Goal: Transaction & Acquisition: Subscribe to service/newsletter

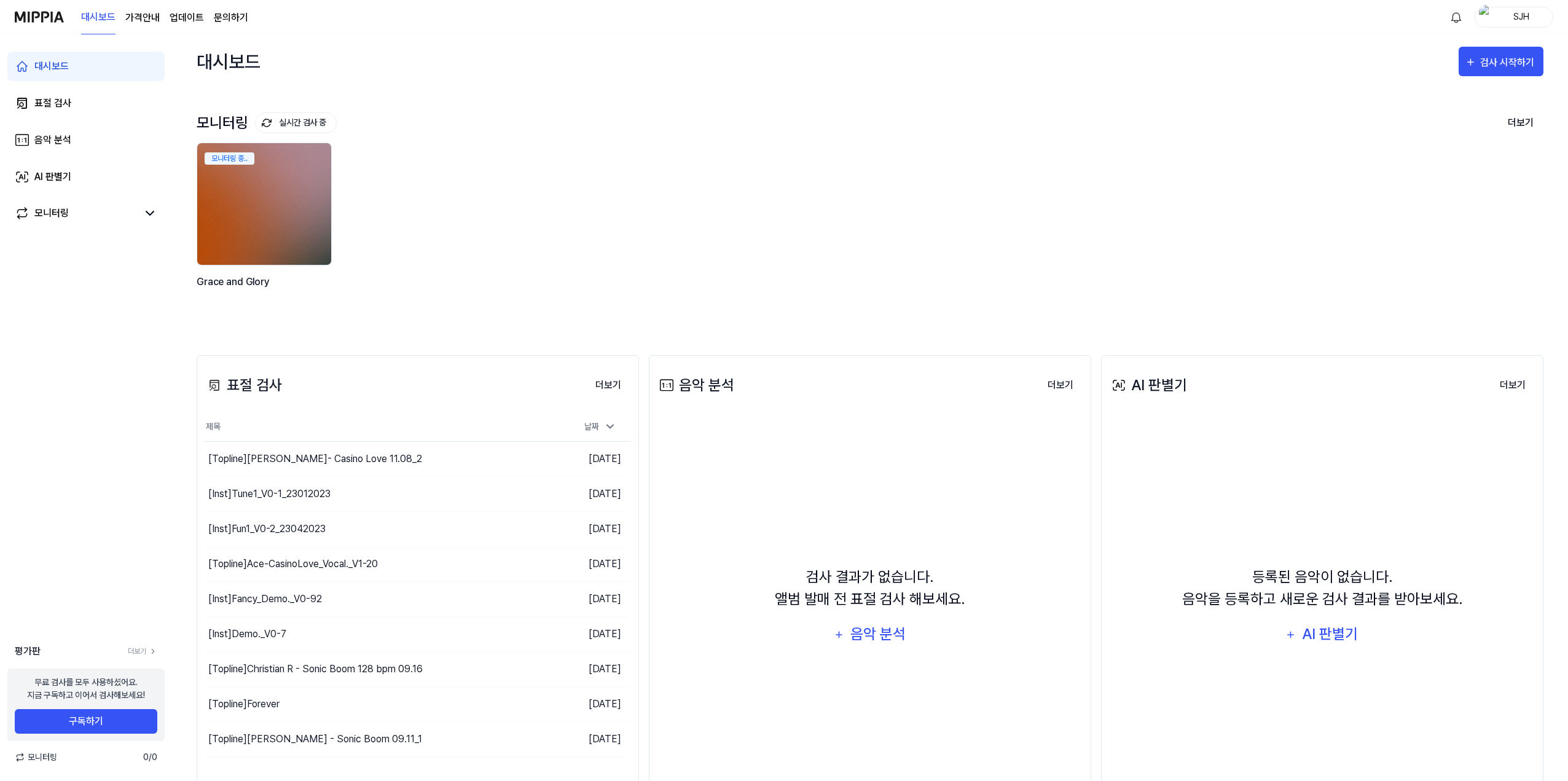
click at [139, 24] on page\) "가격안내" at bounding box center [142, 18] width 35 height 14
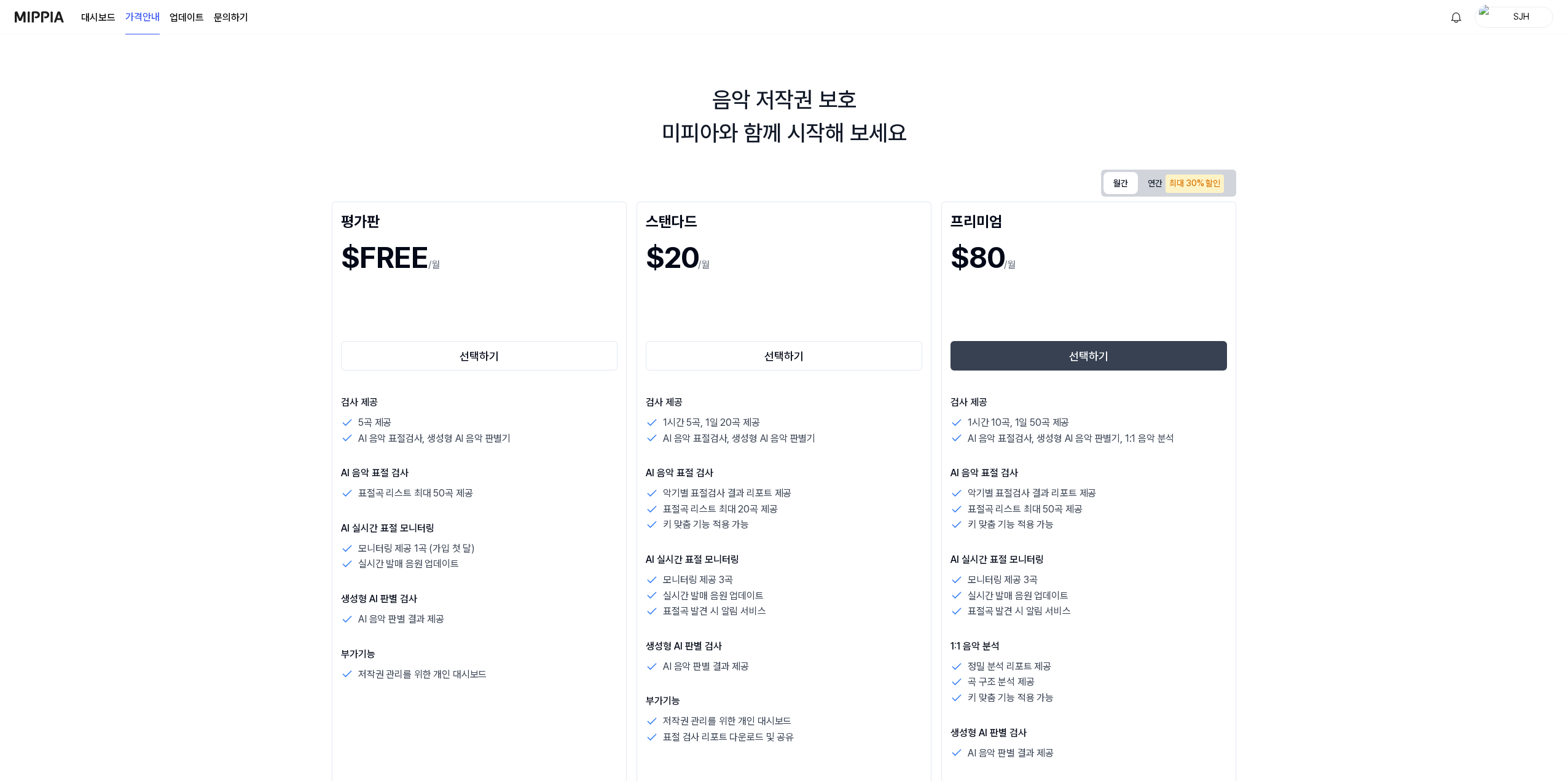
click at [663, 191] on button "월간" at bounding box center [1120, 183] width 35 height 23
click at [663, 182] on button "연간 최대 30% 할인" at bounding box center [1185, 183] width 96 height 25
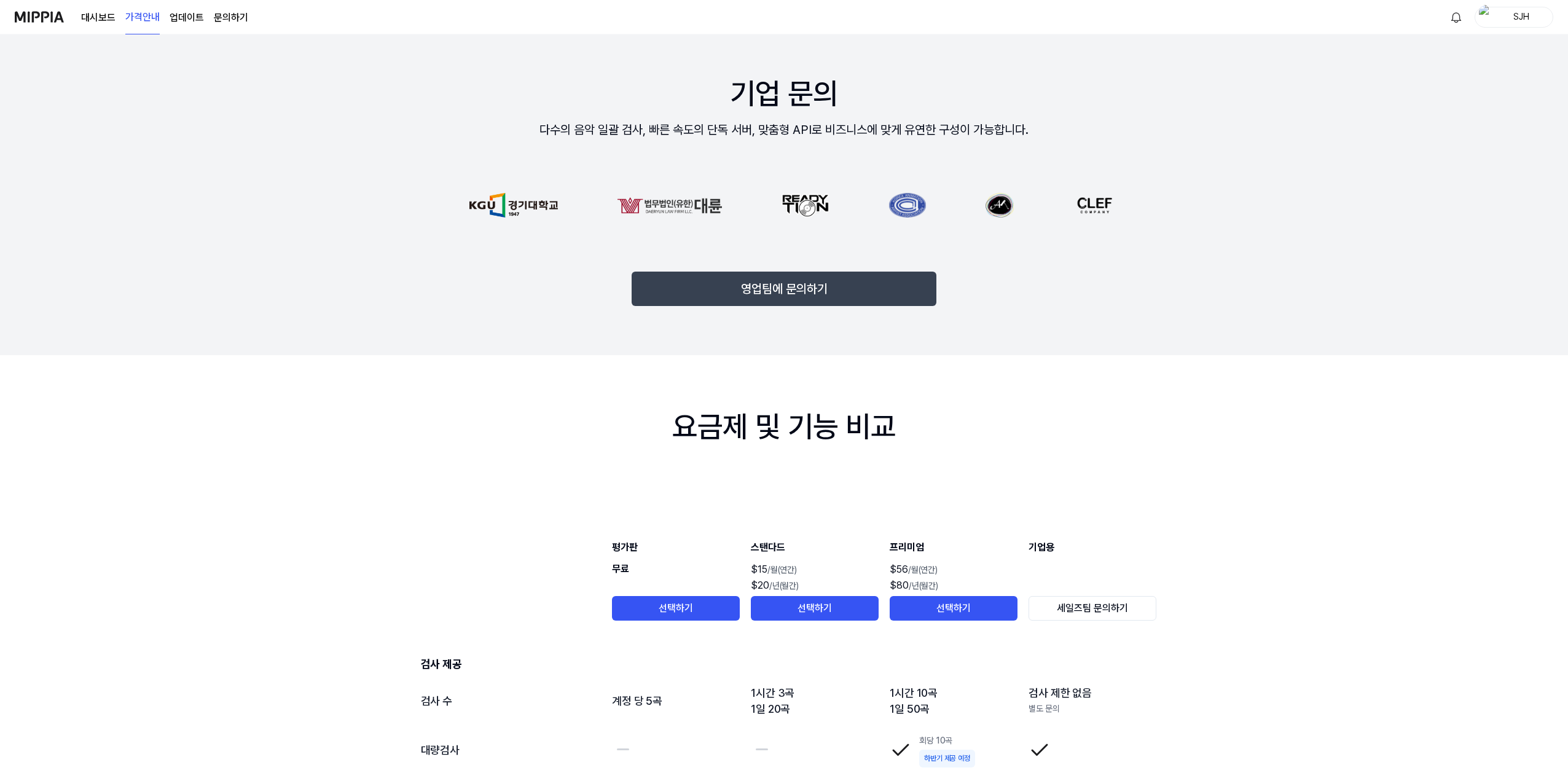
scroll to position [922, 0]
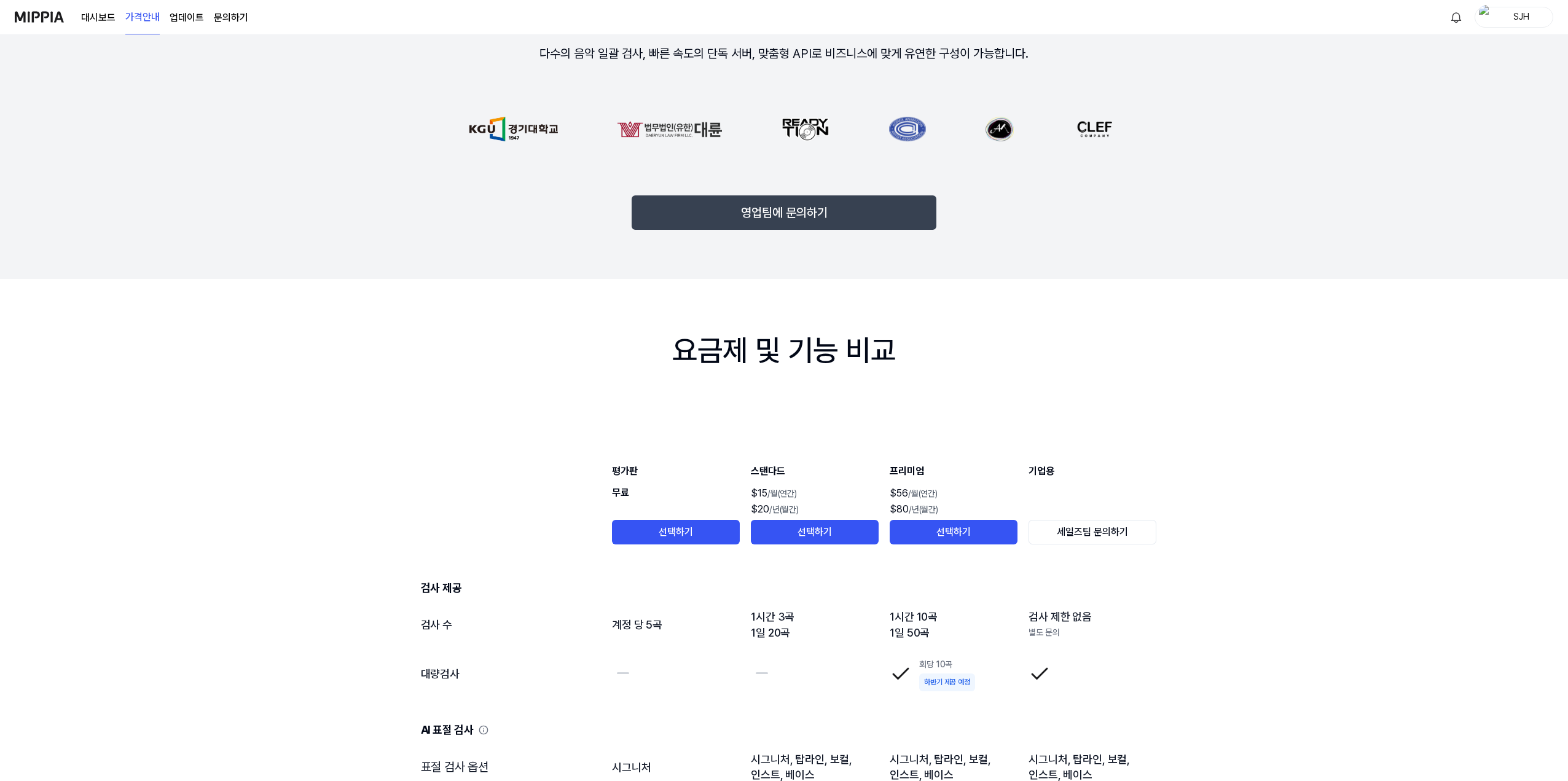
click at [64, 31] on div "대시보드 가격안내 업데이트 문의하기" at bounding box center [131, 17] width 233 height 34
click at [51, 24] on img at bounding box center [39, 17] width 49 height 34
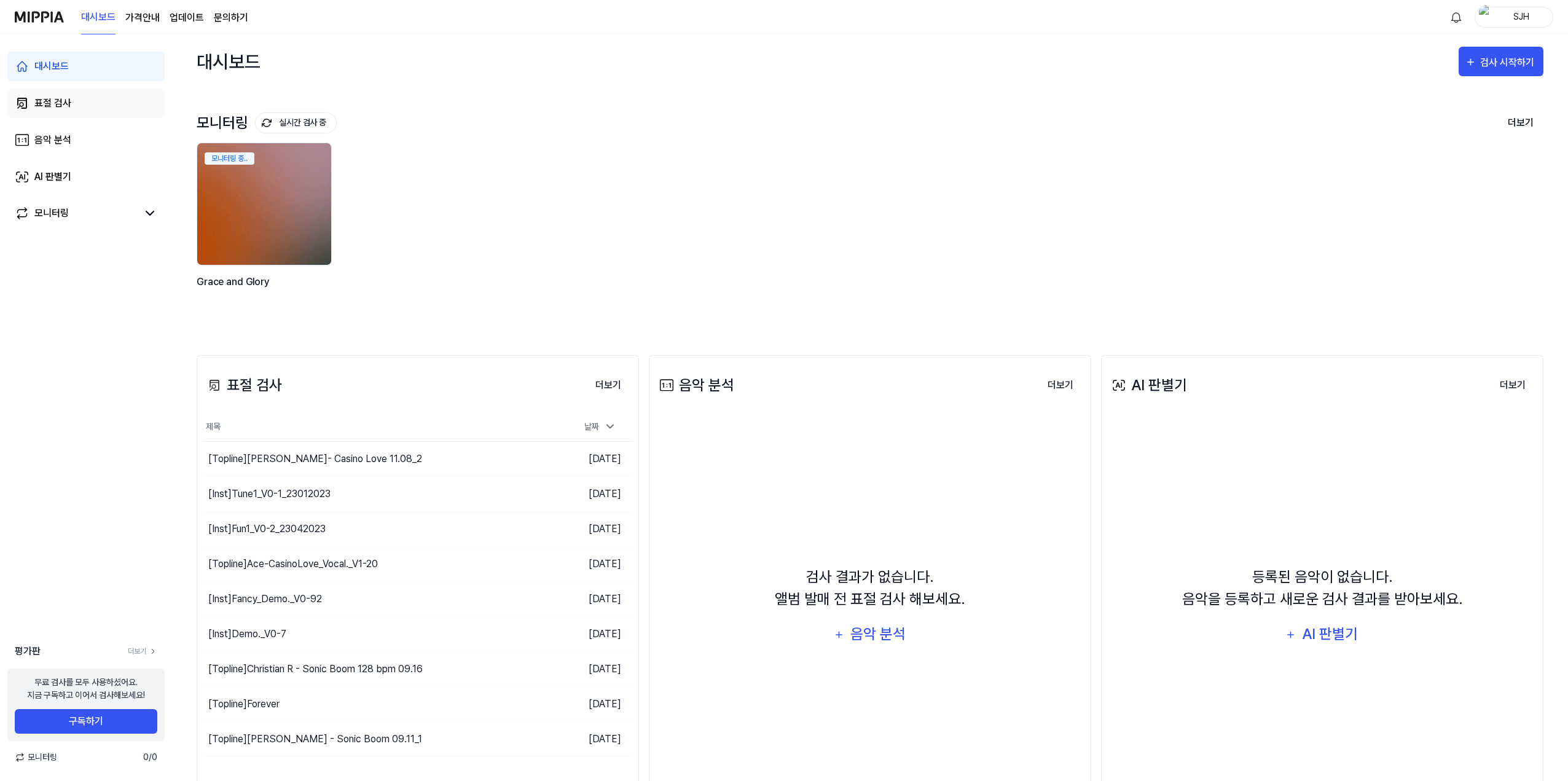
click at [56, 95] on link "표절 검사" at bounding box center [86, 103] width 158 height 30
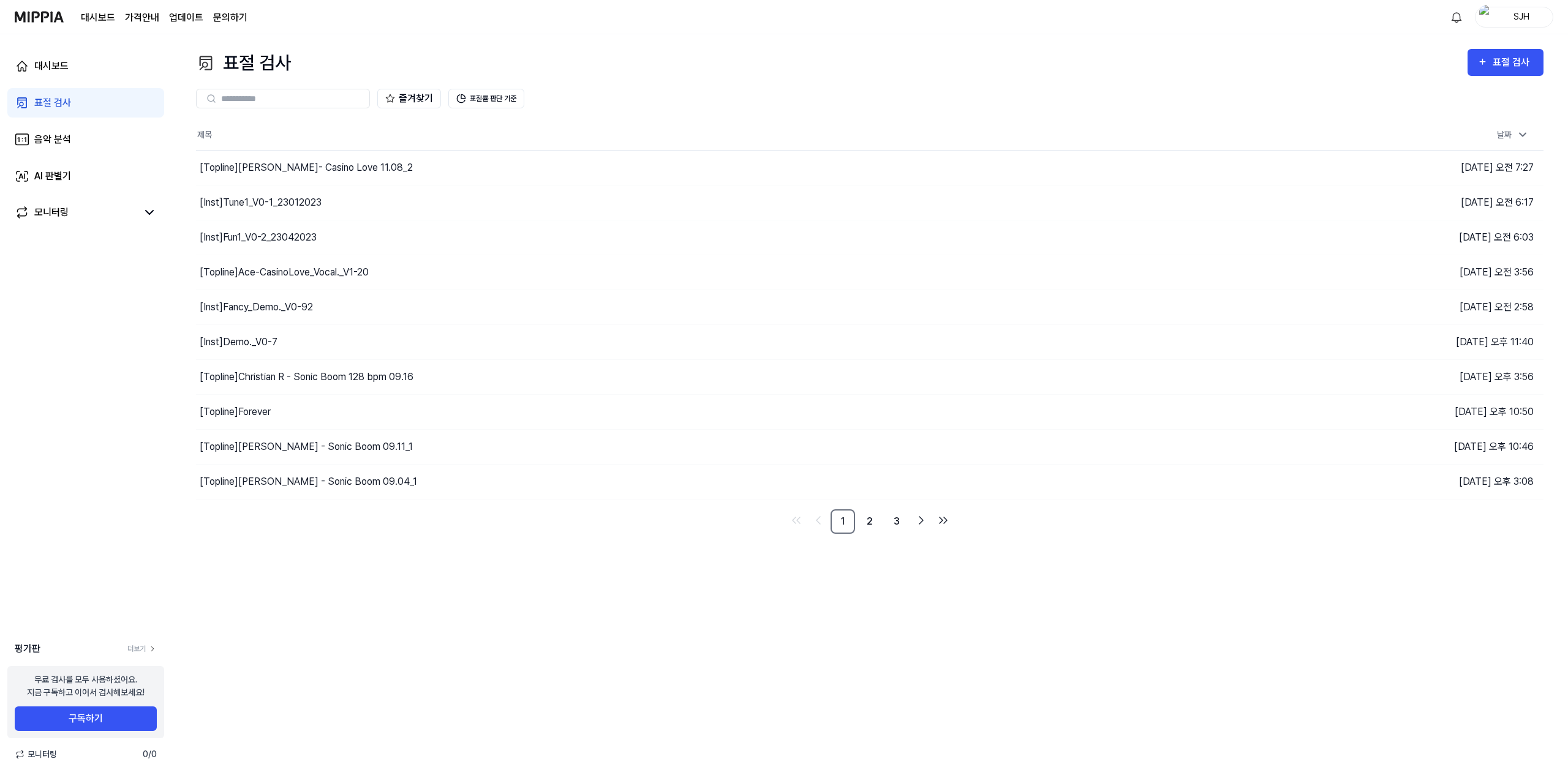
click at [661, 13] on div "SJH" at bounding box center [1522, 16] width 48 height 14
drag, startPoint x: 579, startPoint y: 115, endPoint x: 570, endPoint y: 112, distance: 9.5
click at [574, 113] on div "즐겨찾기 표절률 판단 기준" at bounding box center [870, 99] width 1348 height 44
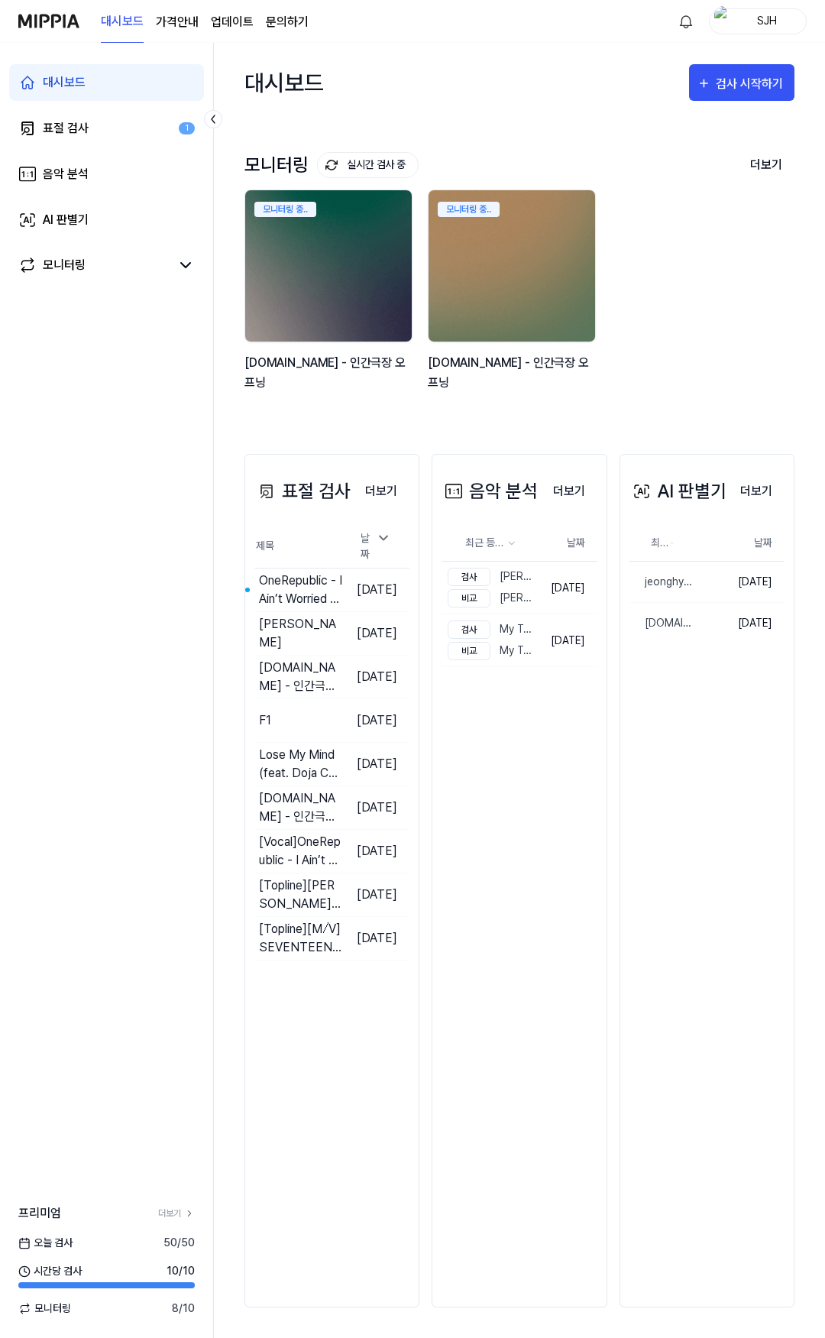
click at [513, 52] on div "대시보드 검사 시작하기" at bounding box center [520, 82] width 550 height 79
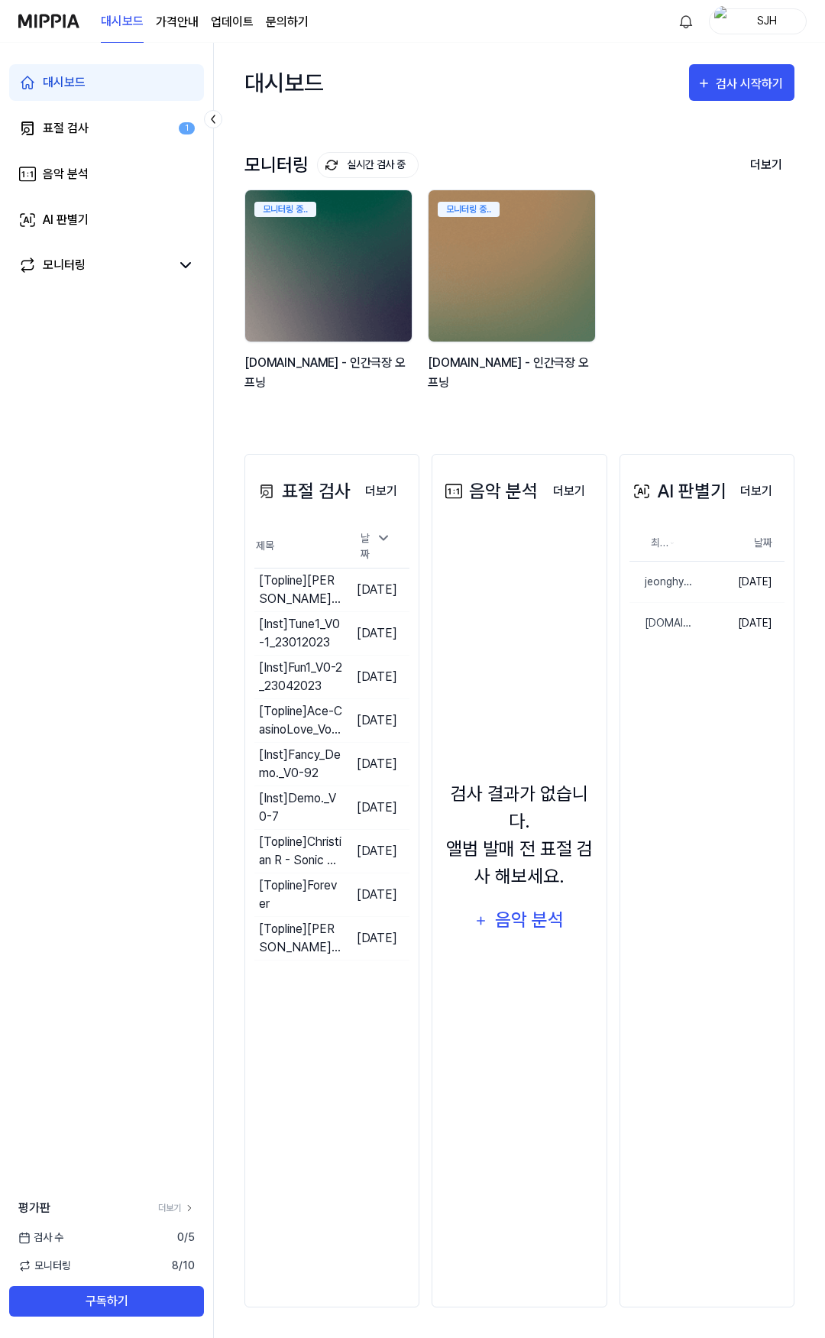
click at [504, 93] on div "대시보드 검사 시작하기" at bounding box center [520, 82] width 550 height 79
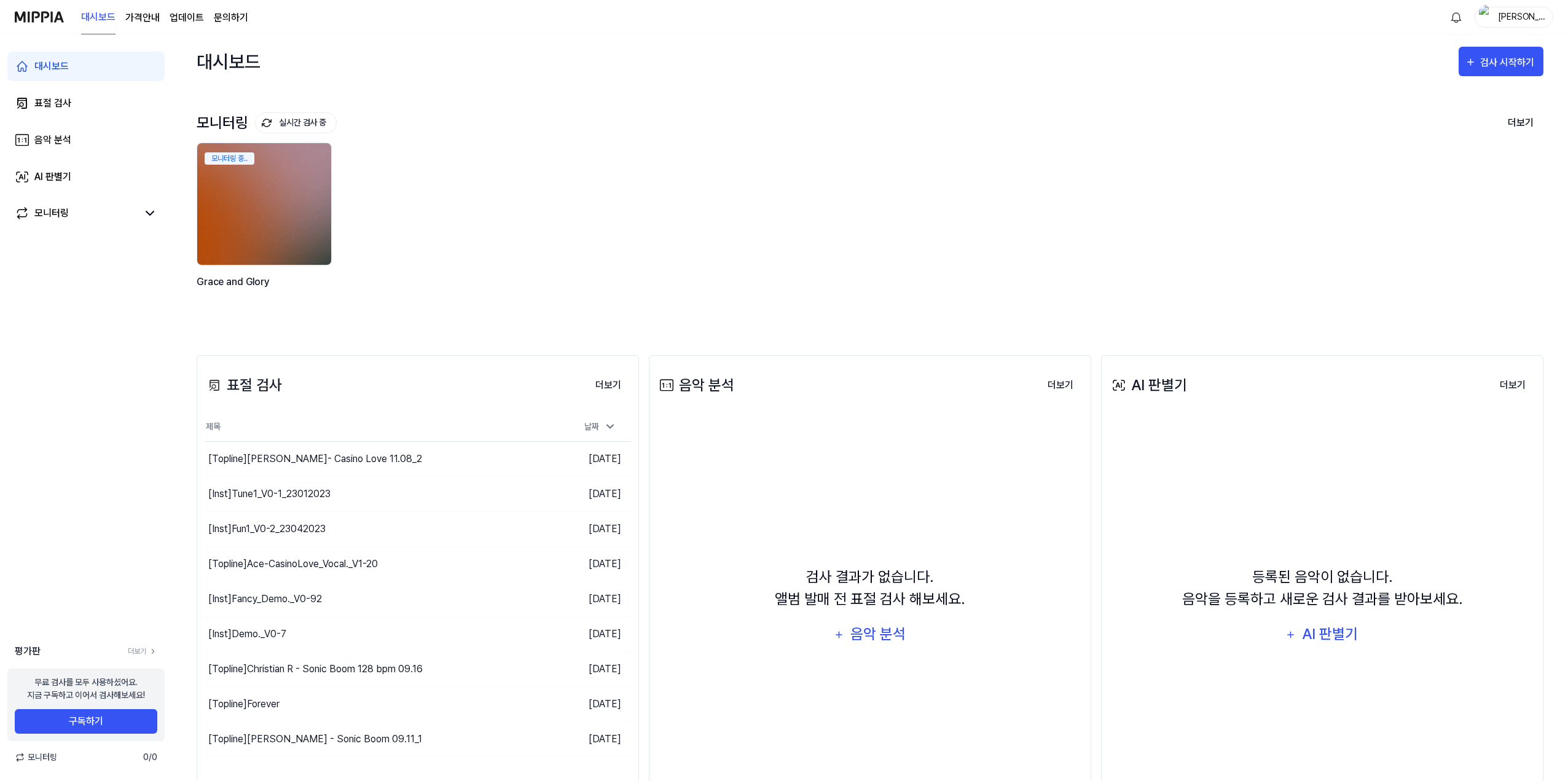
click at [663, 19] on div "[PERSON_NAME]" at bounding box center [1521, 16] width 48 height 14
click at [663, 93] on link "계정" at bounding box center [1475, 92] width 142 height 13
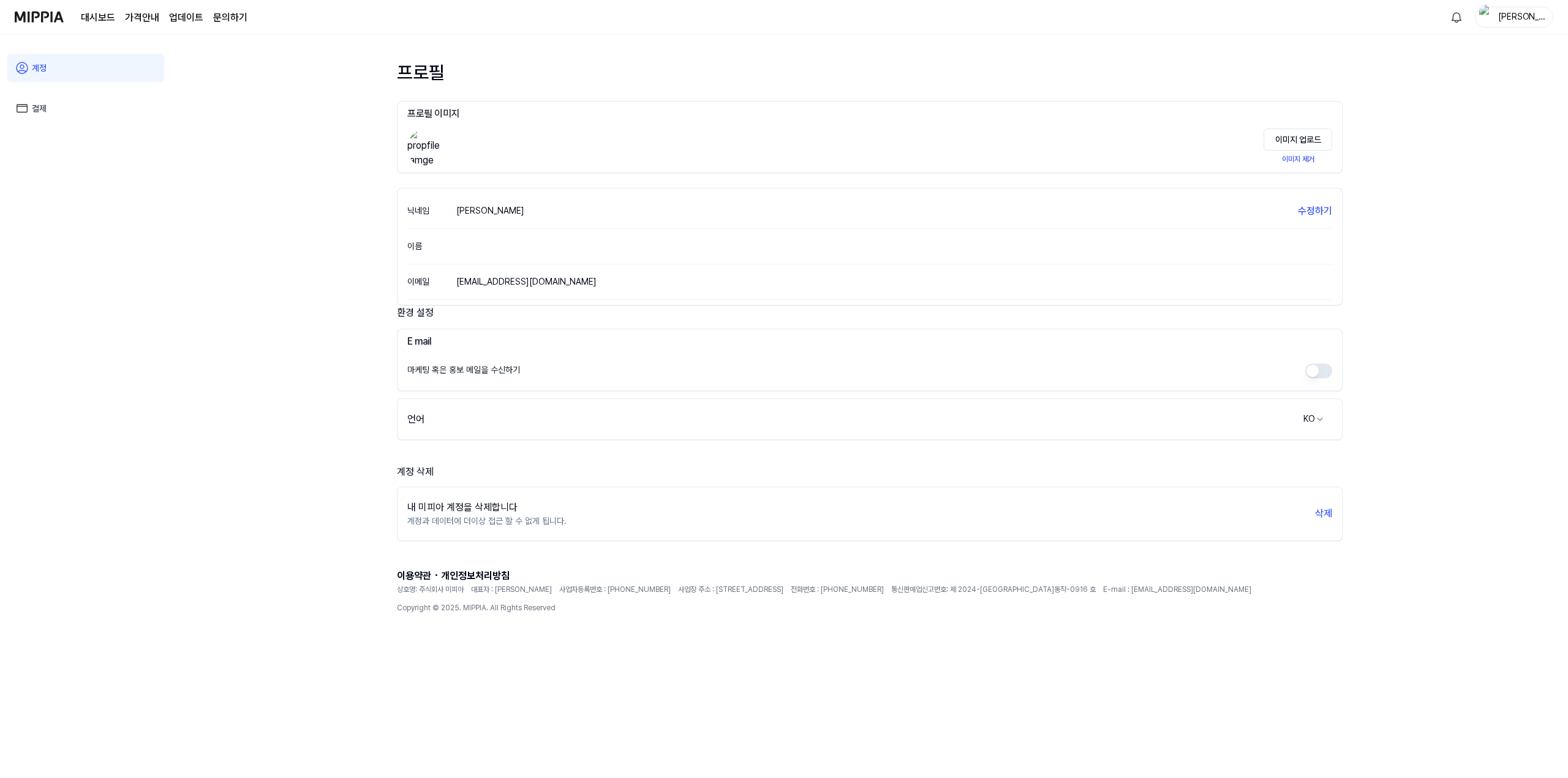
click at [82, 107] on link "결제" at bounding box center [86, 108] width 157 height 28
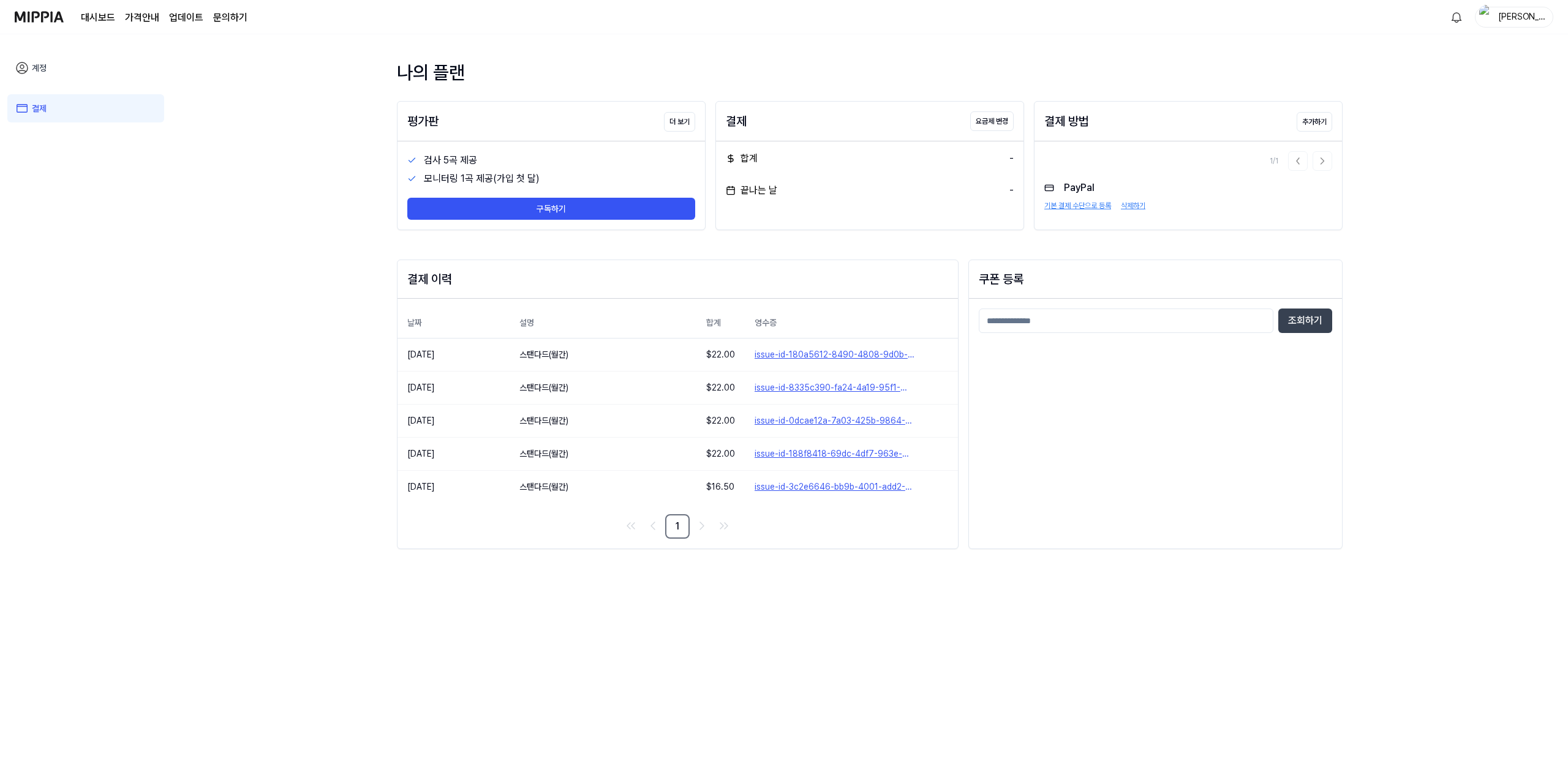
click at [136, 17] on page\) "가격안내" at bounding box center [142, 18] width 34 height 14
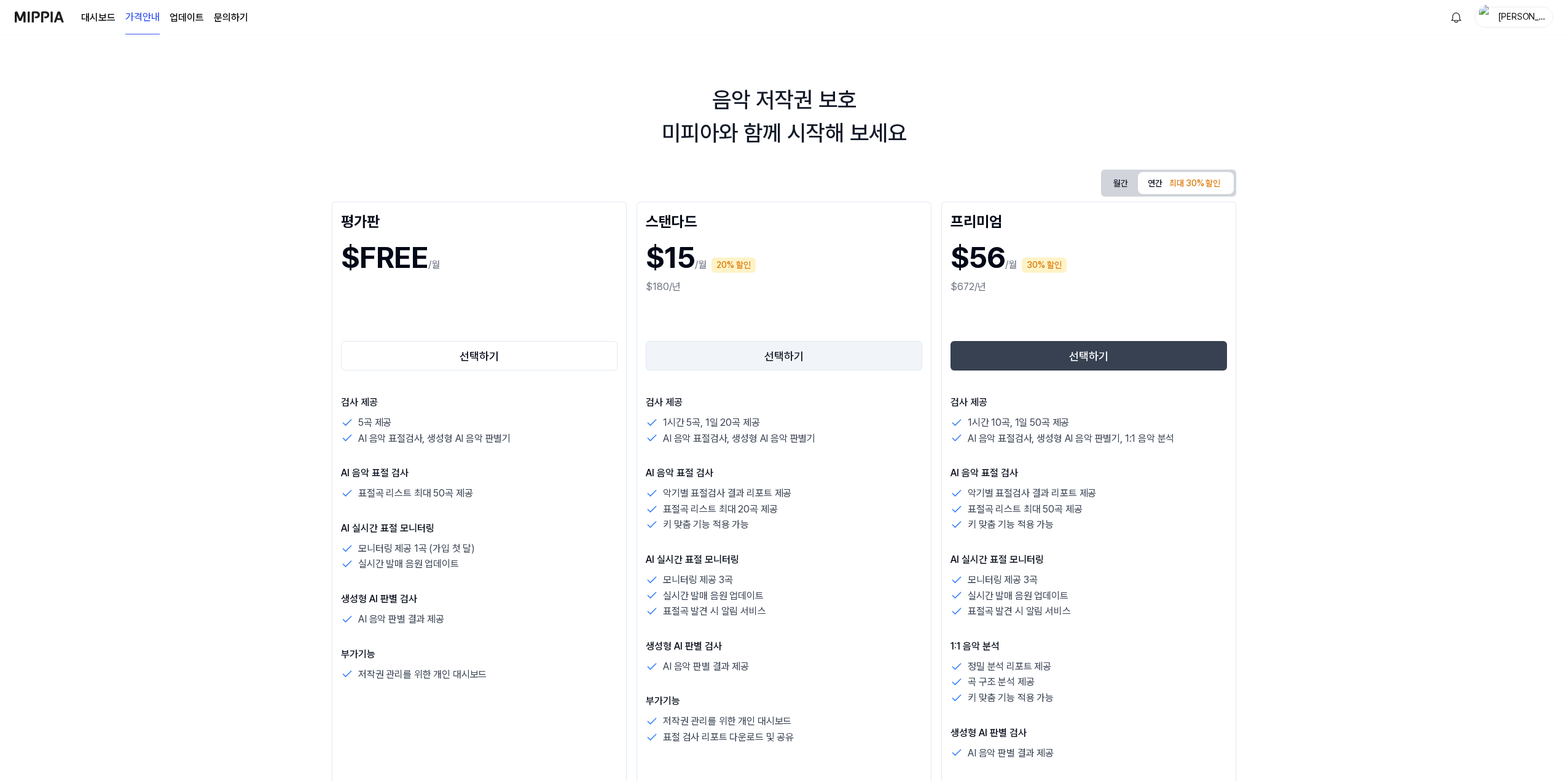
click at [663, 356] on button "선택하기" at bounding box center [784, 356] width 277 height 30
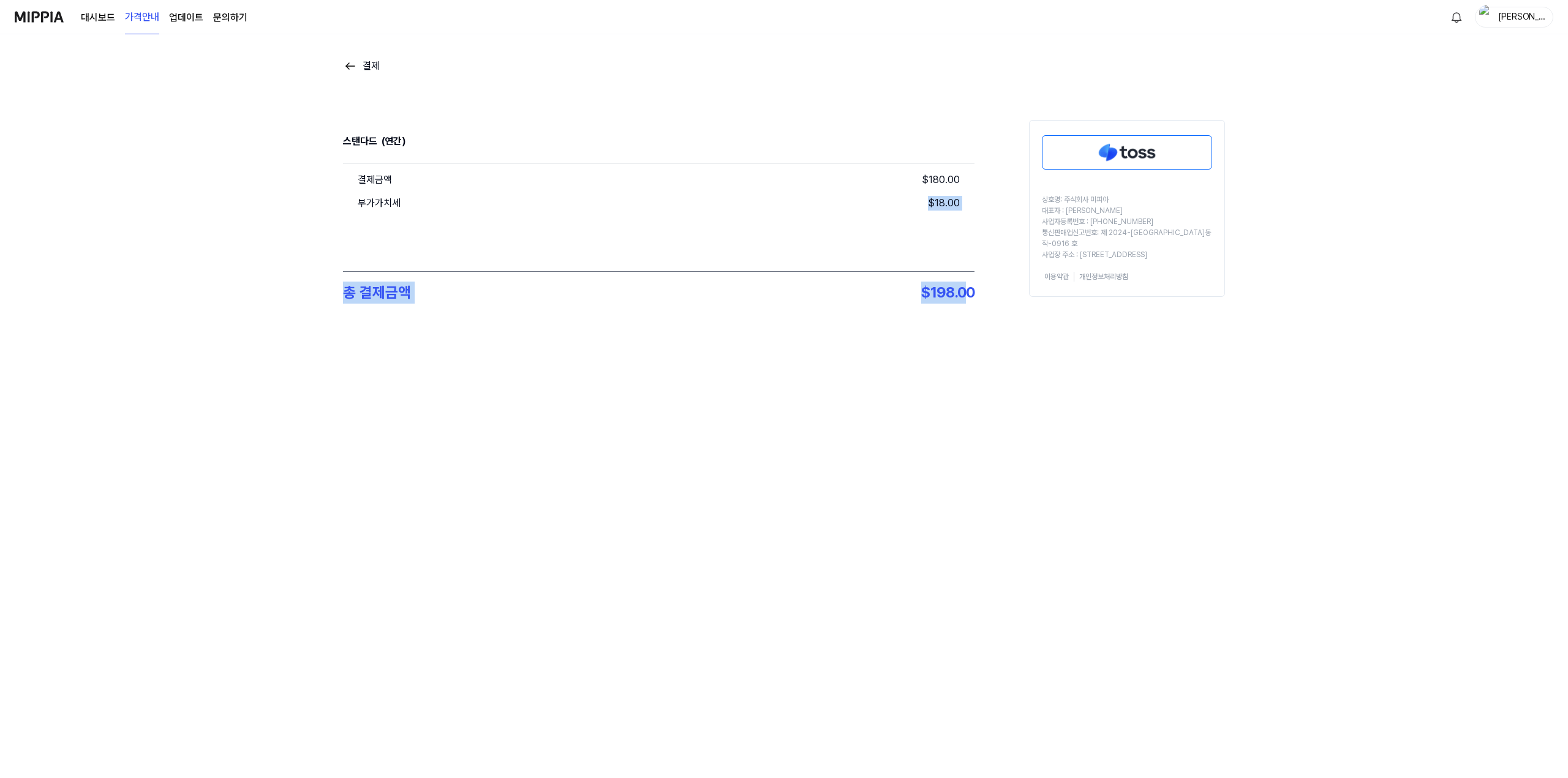
drag, startPoint x: 666, startPoint y: 212, endPoint x: 965, endPoint y: 335, distance: 323.3
click at [661, 335] on div "결제 스탠다드 (연간) 결제금액 $ 180.00 부가가치세 $ 18.00 총 결제금액 $ 198.00 상호명: 주식회사 미피아 대표자 : 오찬…" at bounding box center [784, 211] width 882 height 353
click at [661, 268] on div "결제금액 $ 180.00 부가가치세 $ 18.00" at bounding box center [659, 217] width 632 height 107
drag, startPoint x: 474, startPoint y: 147, endPoint x: 436, endPoint y: 121, distance: 46.0
click at [472, 146] on div "스탠다드 (연간)" at bounding box center [659, 141] width 632 height 42
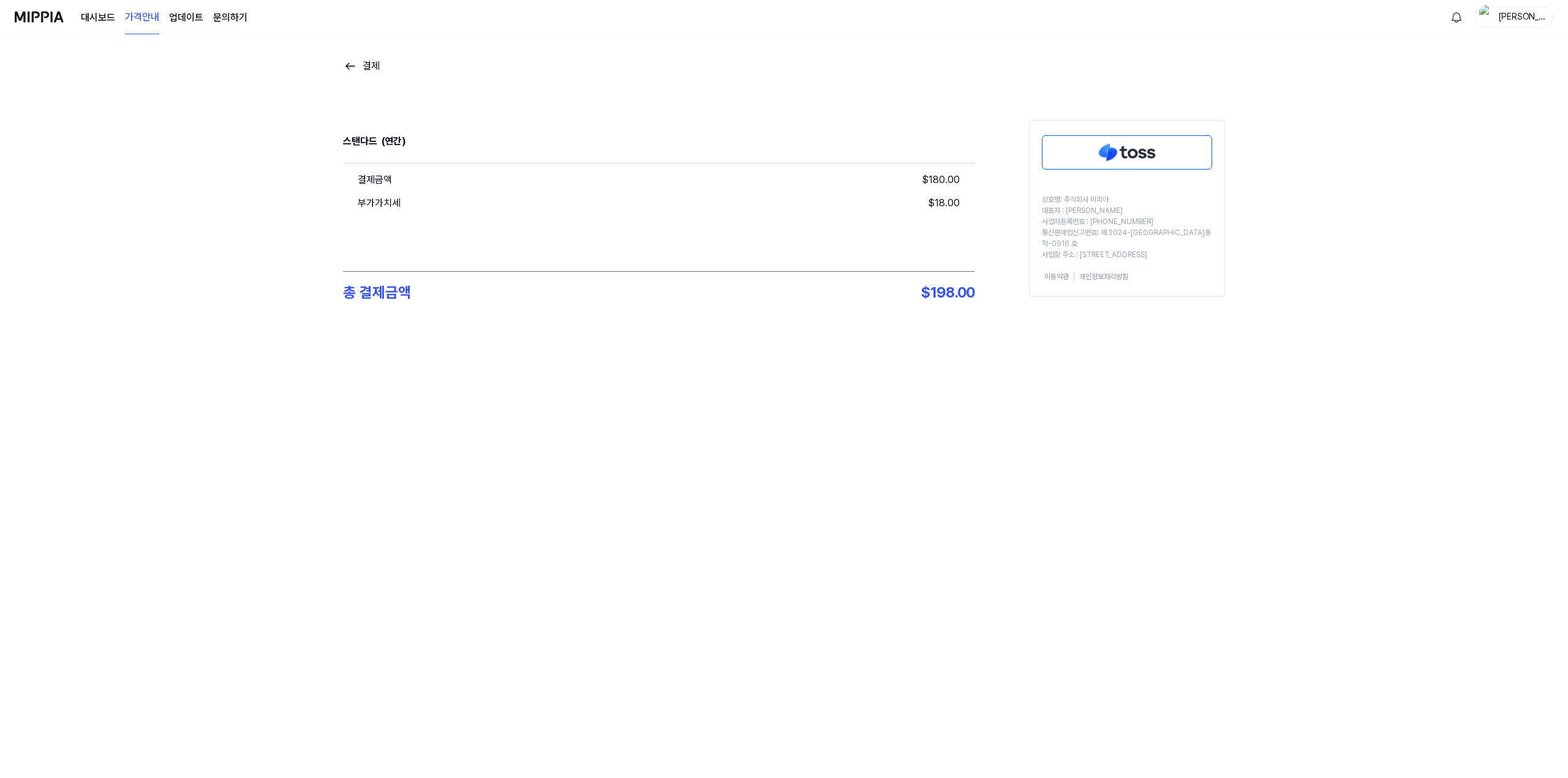
click at [350, 67] on img at bounding box center [350, 66] width 14 height 14
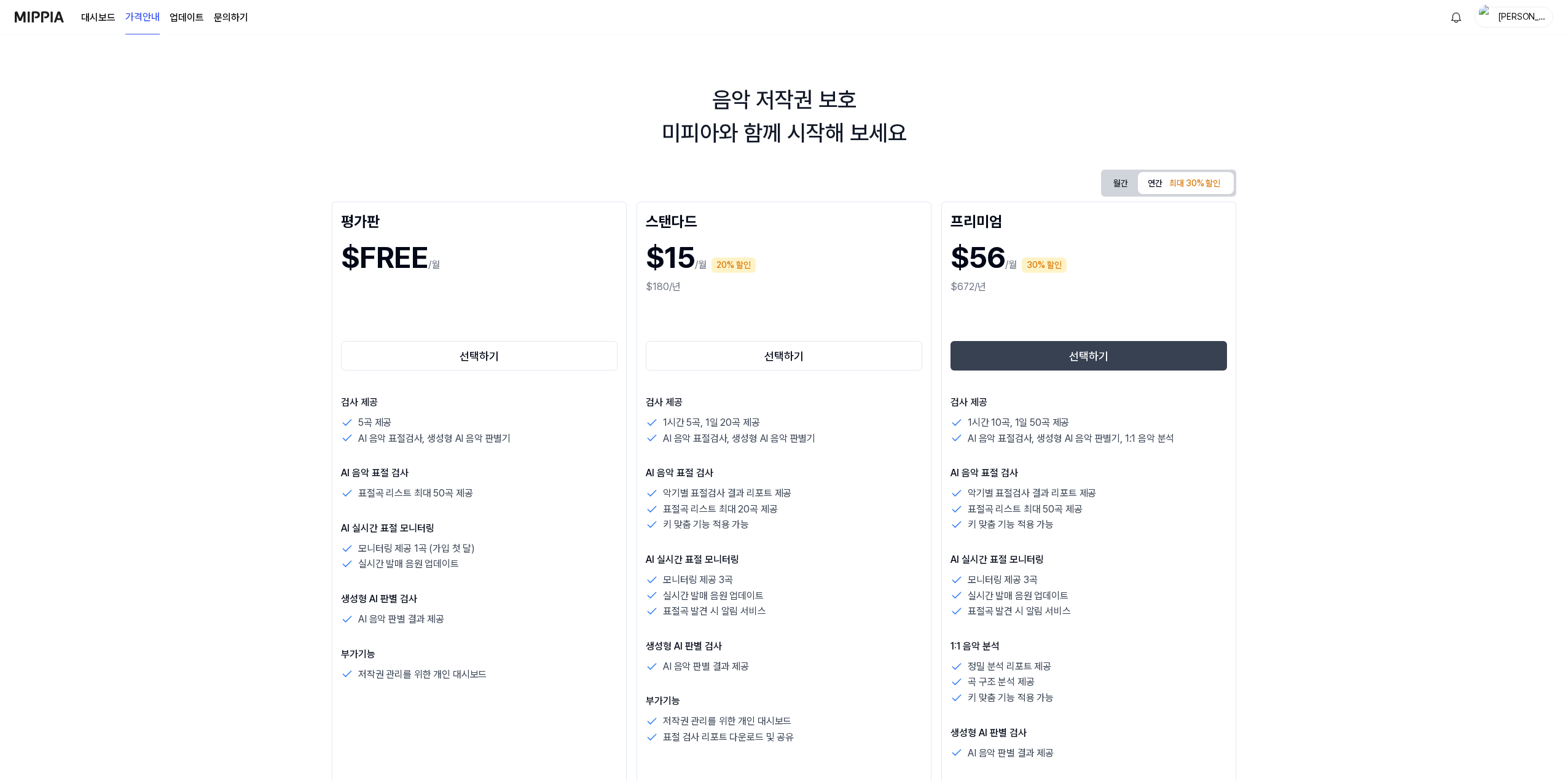
click at [663, 188] on div "최대 30% 할인" at bounding box center [1195, 183] width 59 height 18
click at [663, 187] on button "월간" at bounding box center [1120, 183] width 35 height 23
click at [663, 183] on div "최대 30% 할인" at bounding box center [1195, 183] width 59 height 18
click at [663, 184] on button "월간" at bounding box center [1120, 183] width 35 height 23
click at [663, 183] on button "연간 최대 30% 할인" at bounding box center [1185, 183] width 96 height 23
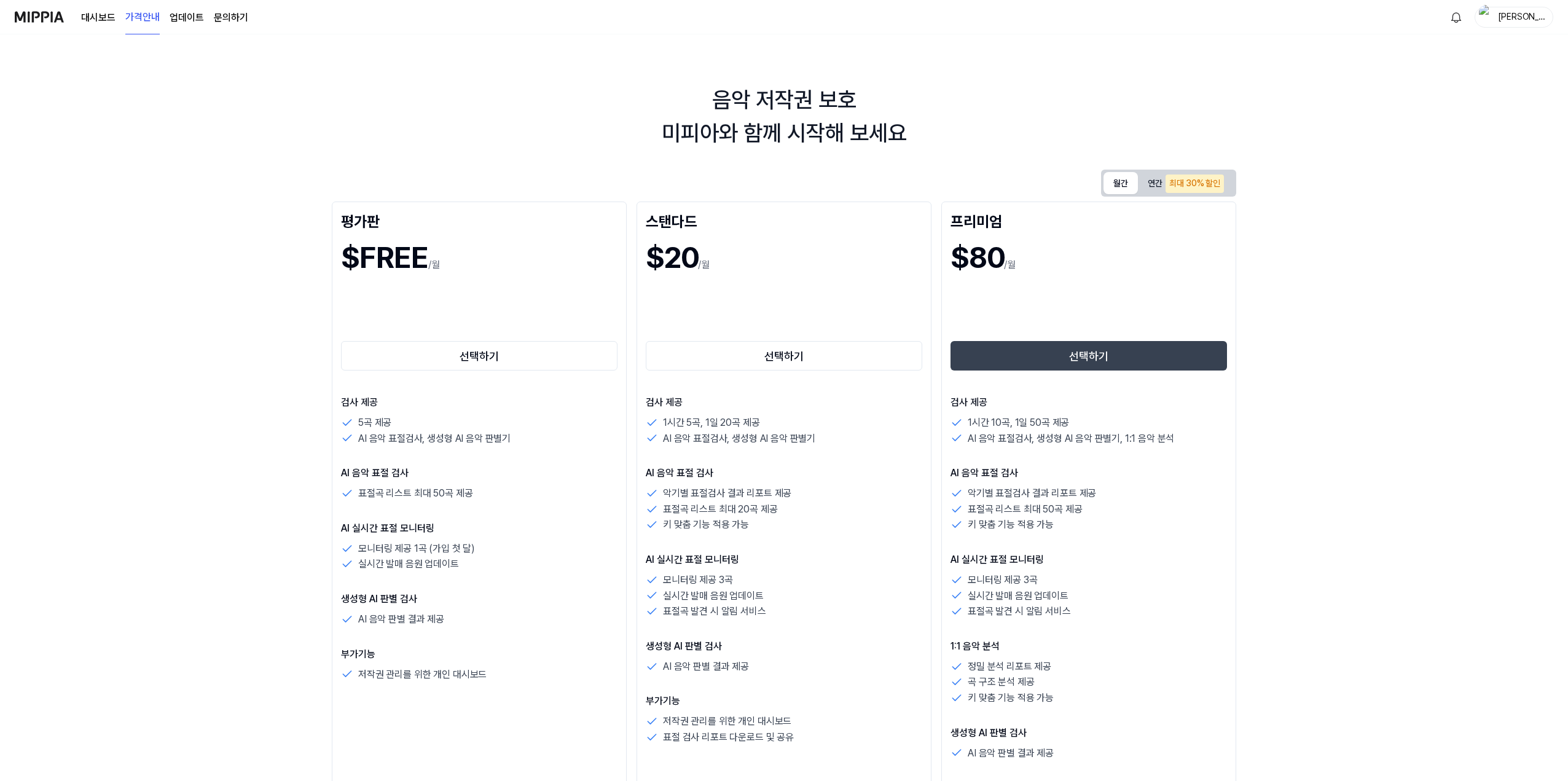
click at [663, 187] on button "월간" at bounding box center [1120, 183] width 35 height 23
click at [663, 187] on button "연간 최대 30% 할인" at bounding box center [1185, 183] width 96 height 25
click at [663, 185] on button "월간" at bounding box center [1120, 183] width 35 height 23
click at [663, 183] on button "연간 최대 30% 할인" at bounding box center [1185, 183] width 96 height 25
click at [663, 183] on button "월간" at bounding box center [1120, 183] width 35 height 23
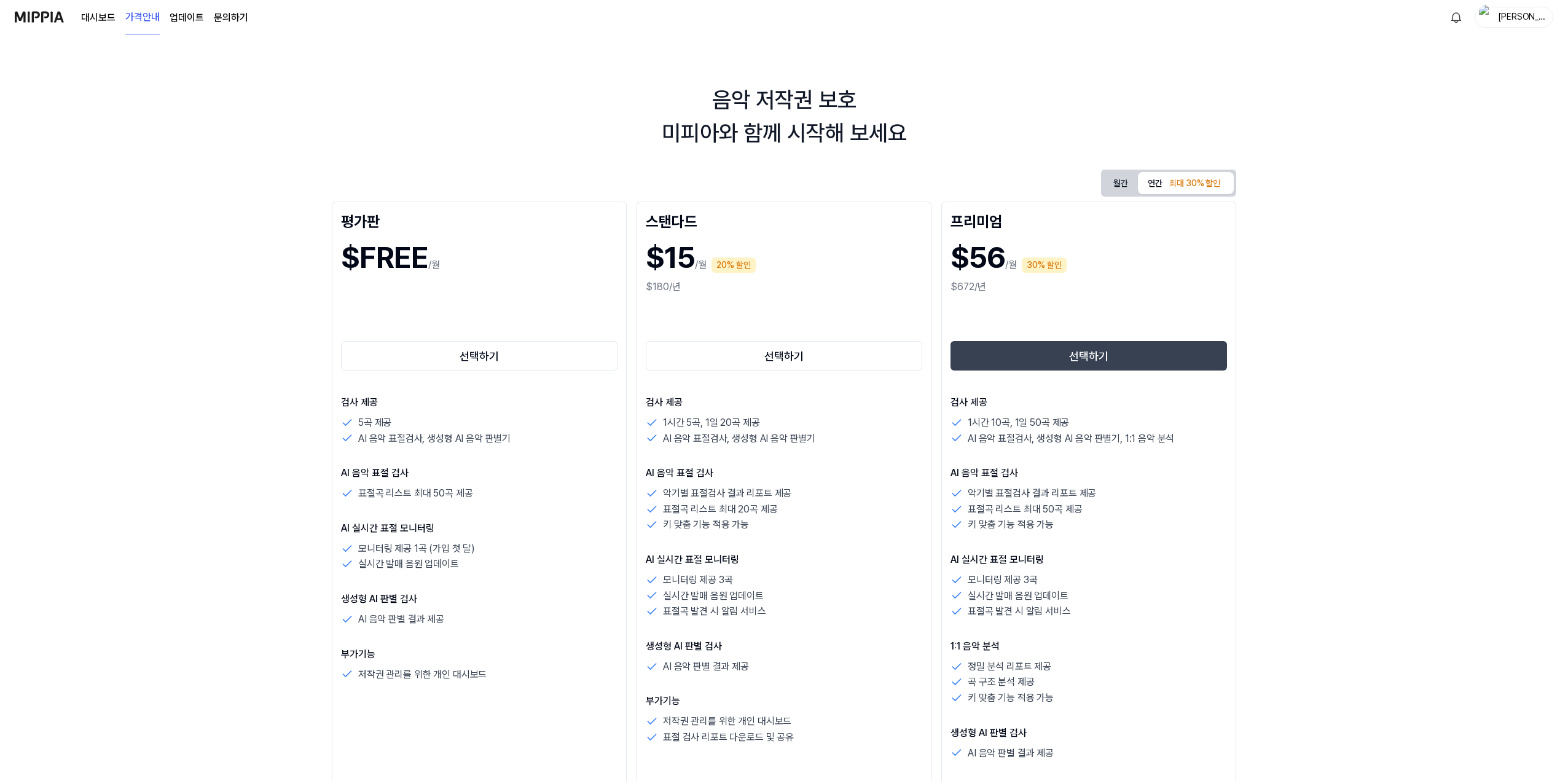
click at [663, 183] on div "최대 30% 할인" at bounding box center [1195, 183] width 59 height 18
click at [663, 181] on button "월간" at bounding box center [1120, 183] width 35 height 23
click at [663, 180] on div "최대 30% 할인" at bounding box center [1195, 183] width 59 height 18
click at [663, 183] on button "월간" at bounding box center [1120, 183] width 35 height 23
click at [663, 181] on div "최대 30% 할인" at bounding box center [1195, 183] width 59 height 18
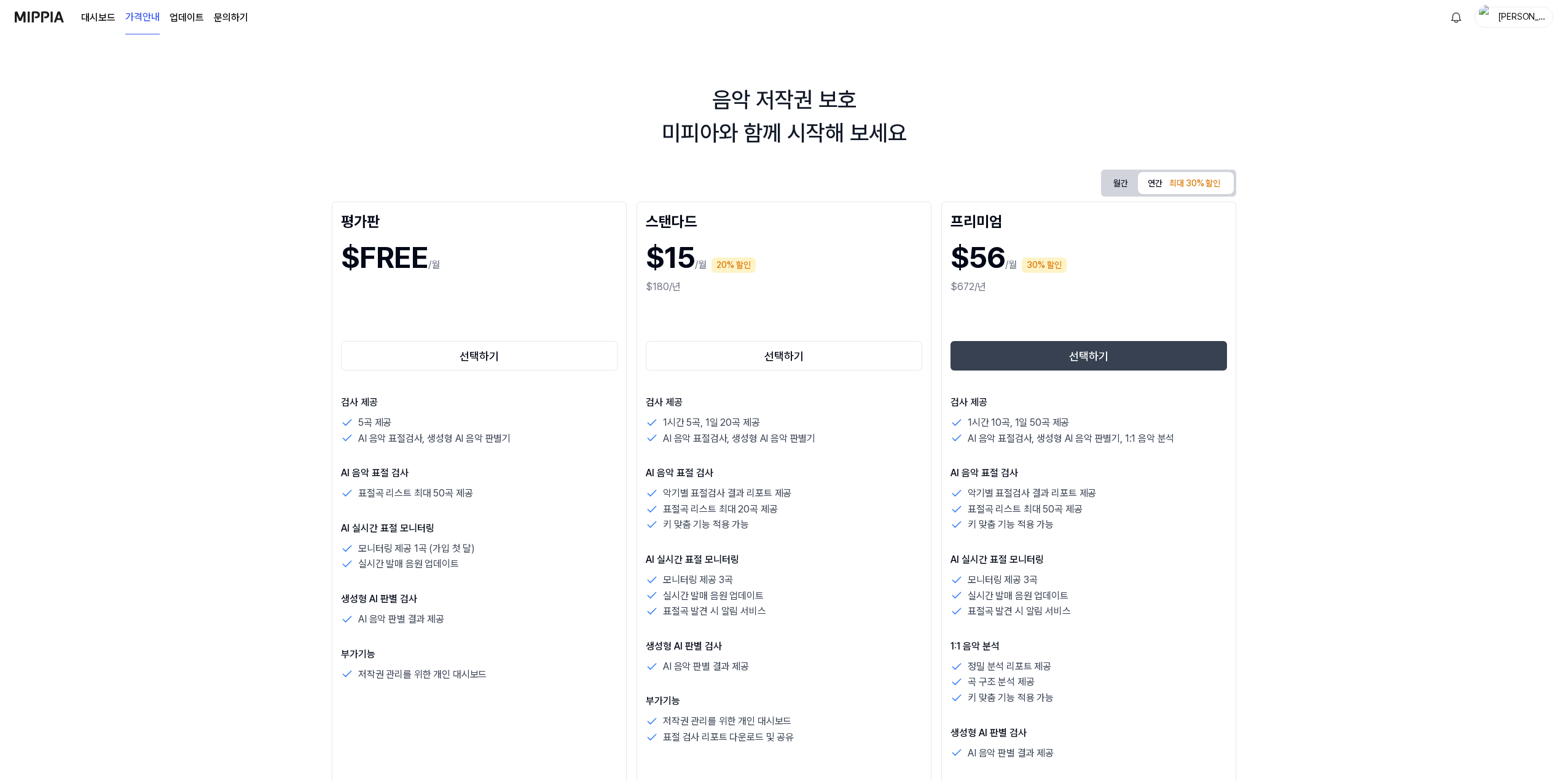
click at [663, 220] on div "음악 저작권 보호 미피아와 함께 시작해 보세요 월간 연간 최대 30% 할인 평가판 $FREE /월 선택하기 검사 제공 5곡 제공 AI 음악 표…" at bounding box center [784, 408] width 1568 height 746
click at [663, 183] on button "월간" at bounding box center [1120, 183] width 35 height 23
click at [663, 182] on div "최대 30% 할인" at bounding box center [1195, 183] width 59 height 18
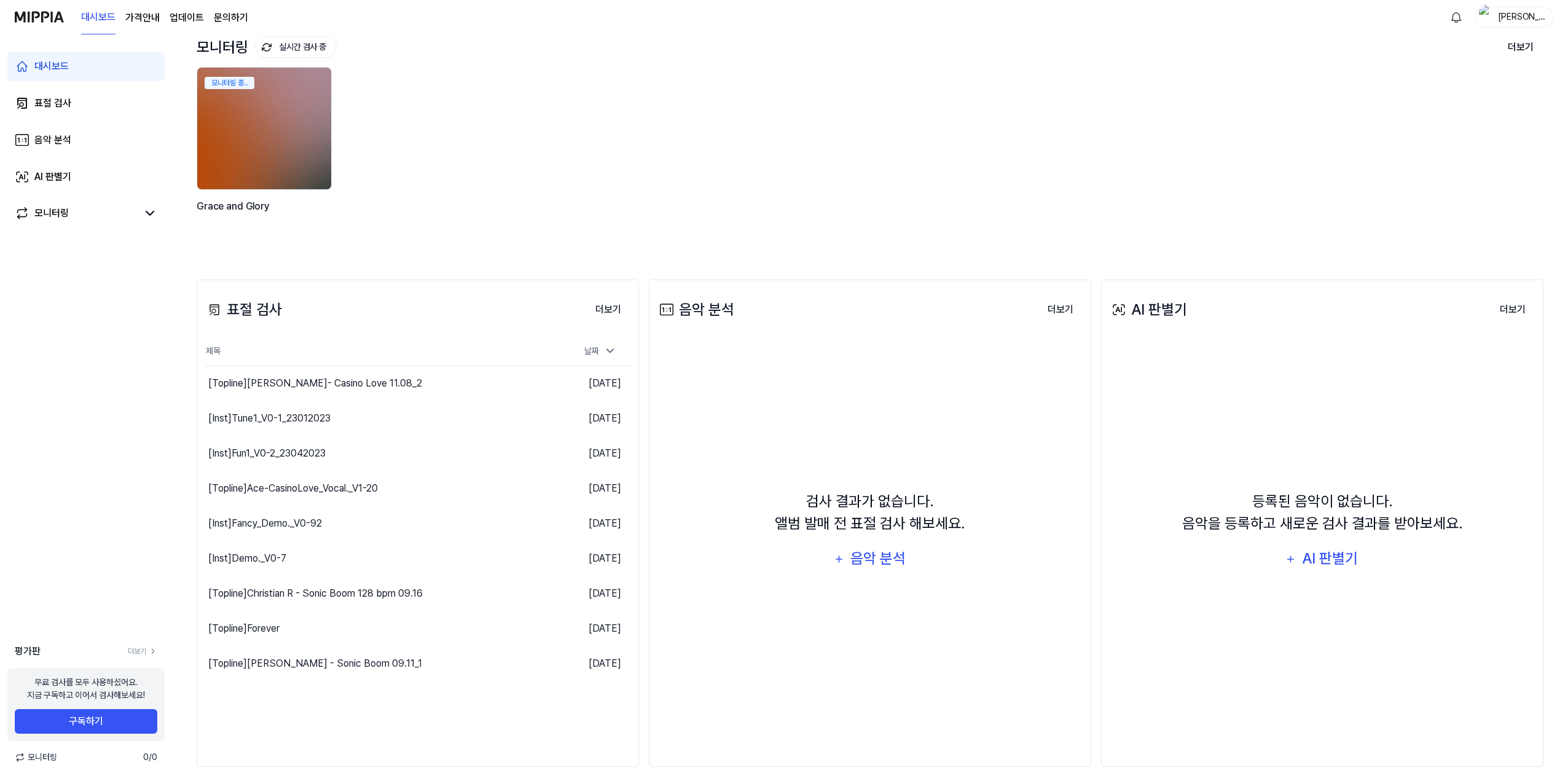
scroll to position [86, 0]
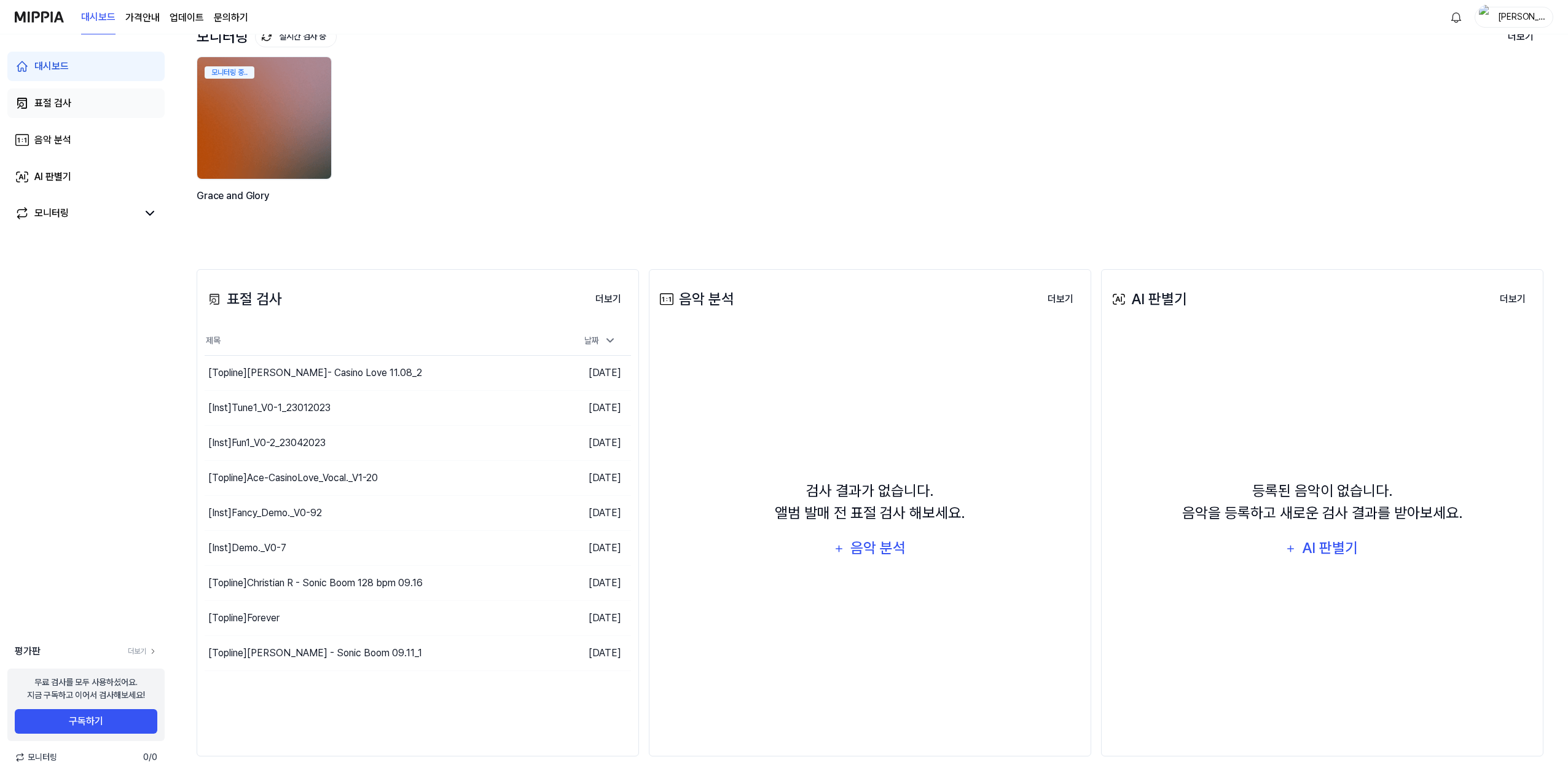
click at [85, 105] on link "표절 검사" at bounding box center [86, 103] width 158 height 30
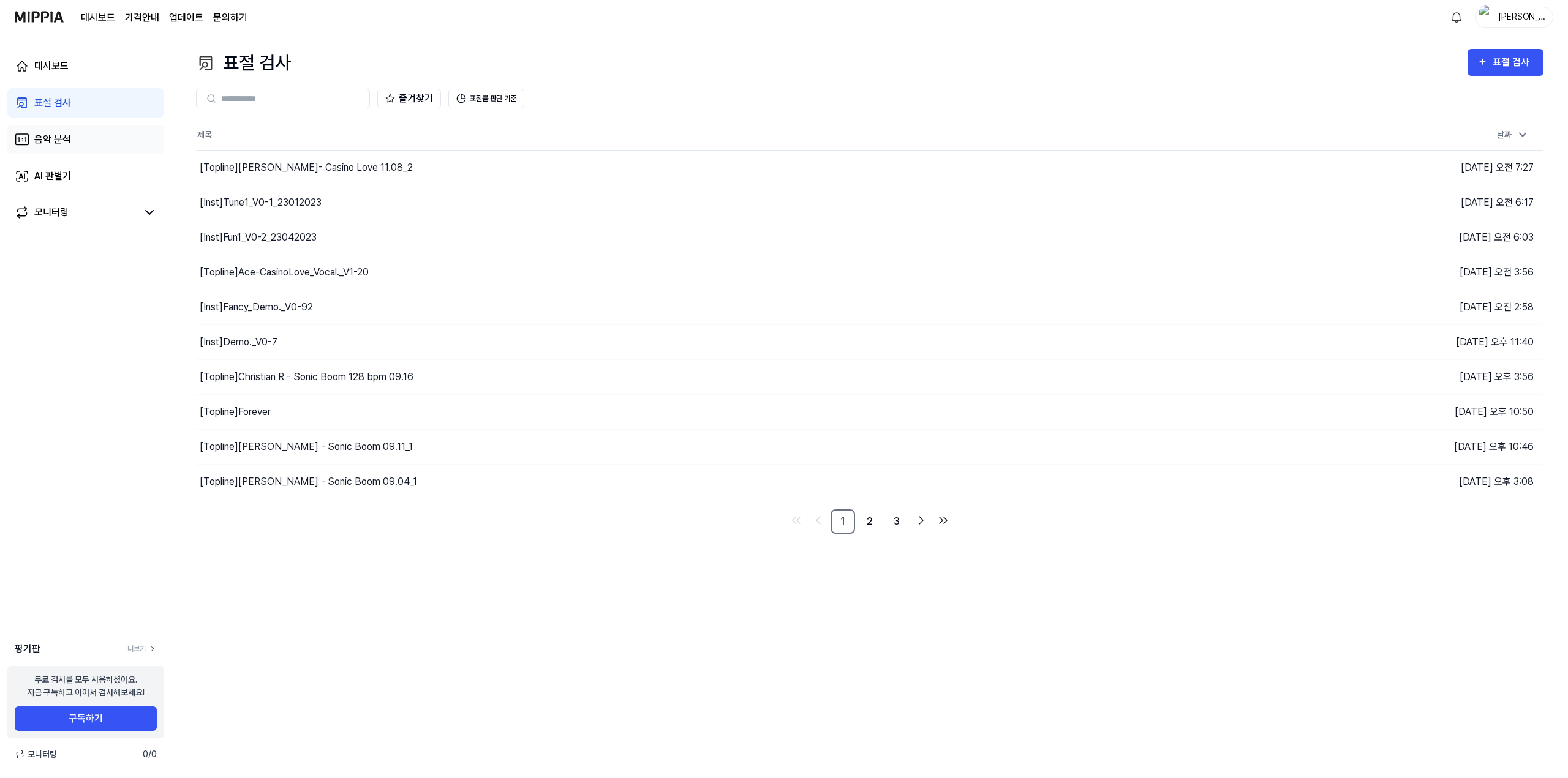
click at [69, 143] on div "음악 분석" at bounding box center [53, 139] width 37 height 14
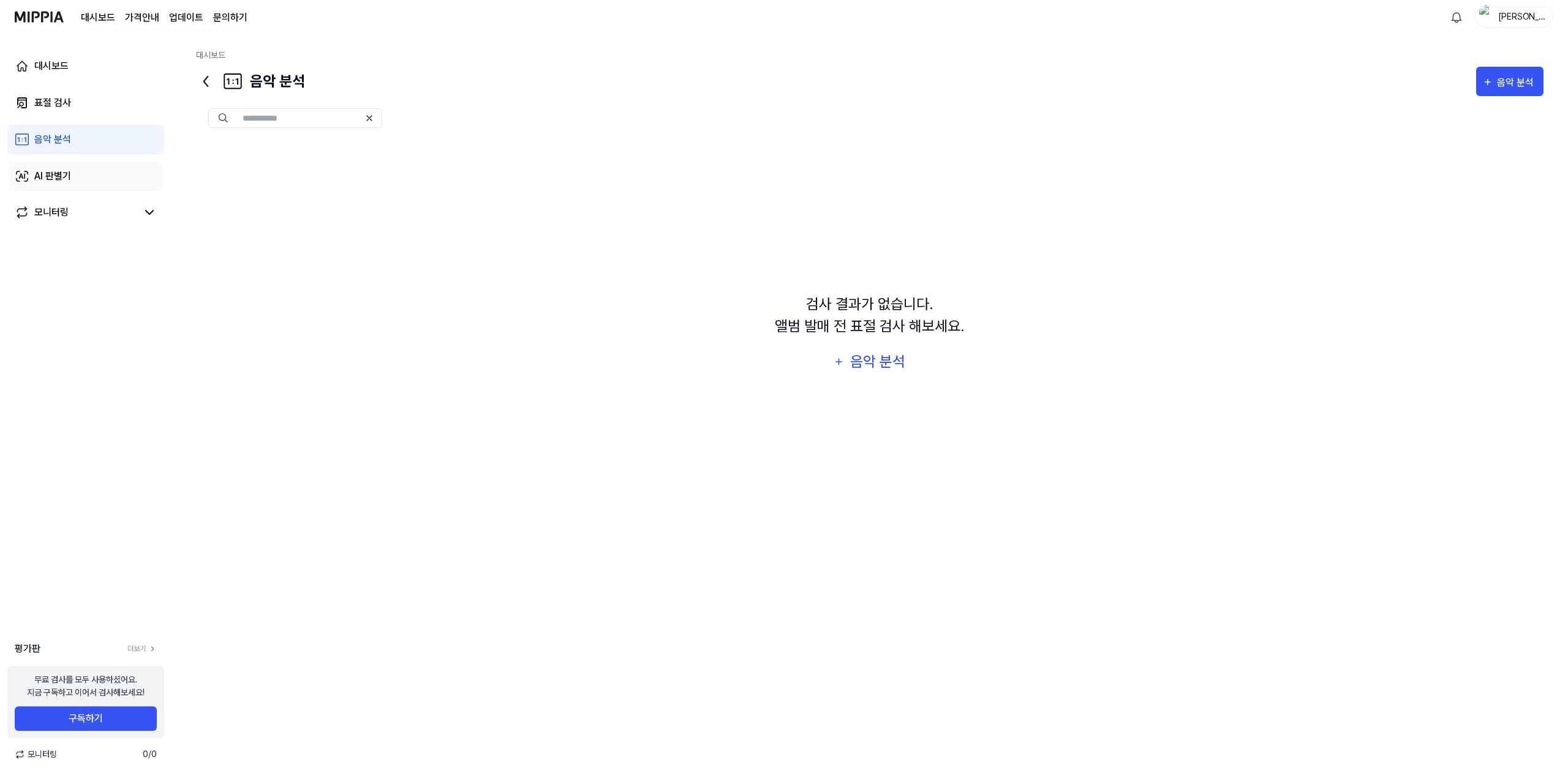
click at [77, 175] on link "AI 판별기" at bounding box center [86, 176] width 157 height 30
click at [75, 216] on link "모니터링" at bounding box center [75, 212] width 123 height 14
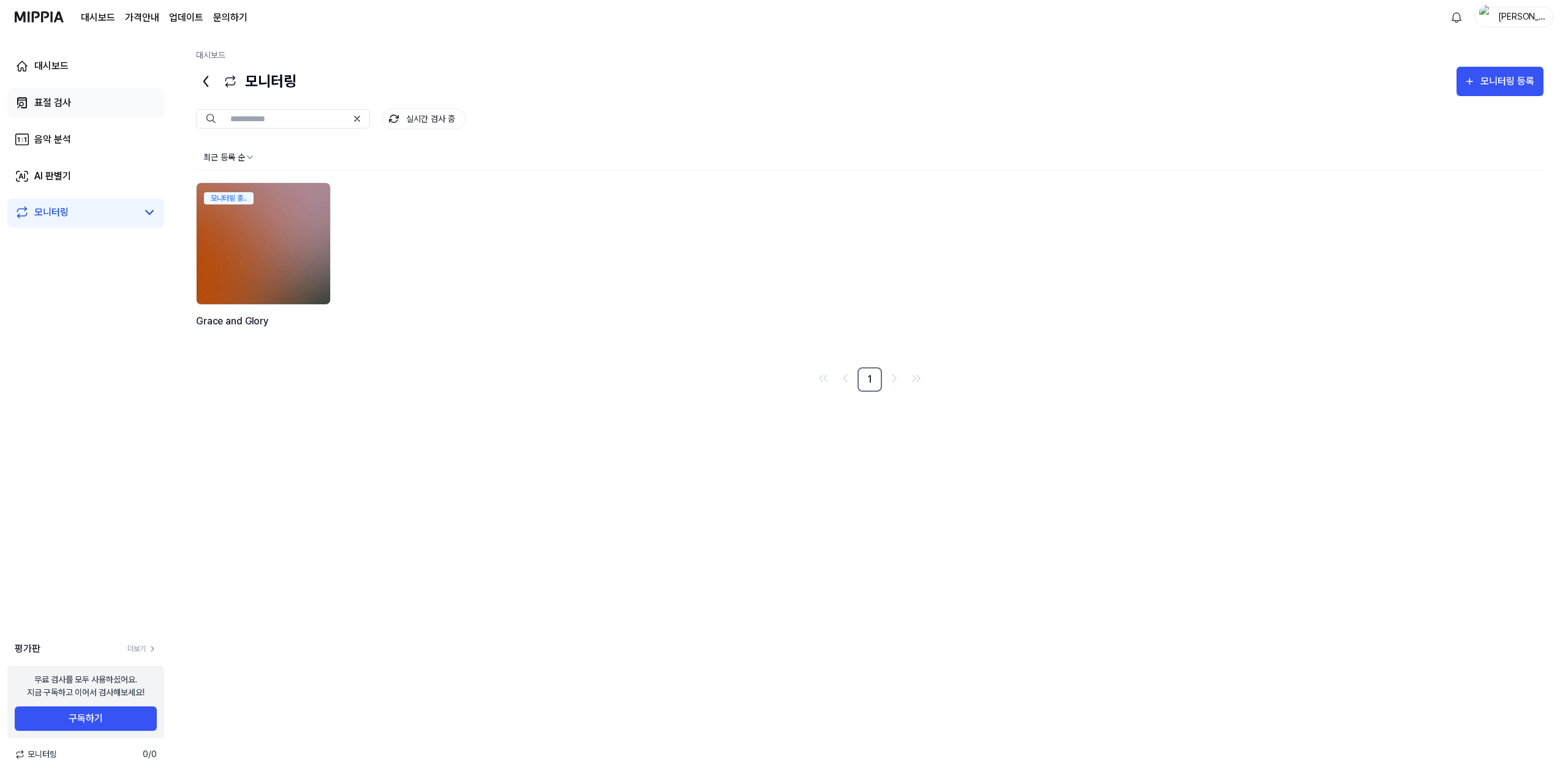
click at [57, 90] on link "표절 검사" at bounding box center [86, 103] width 157 height 30
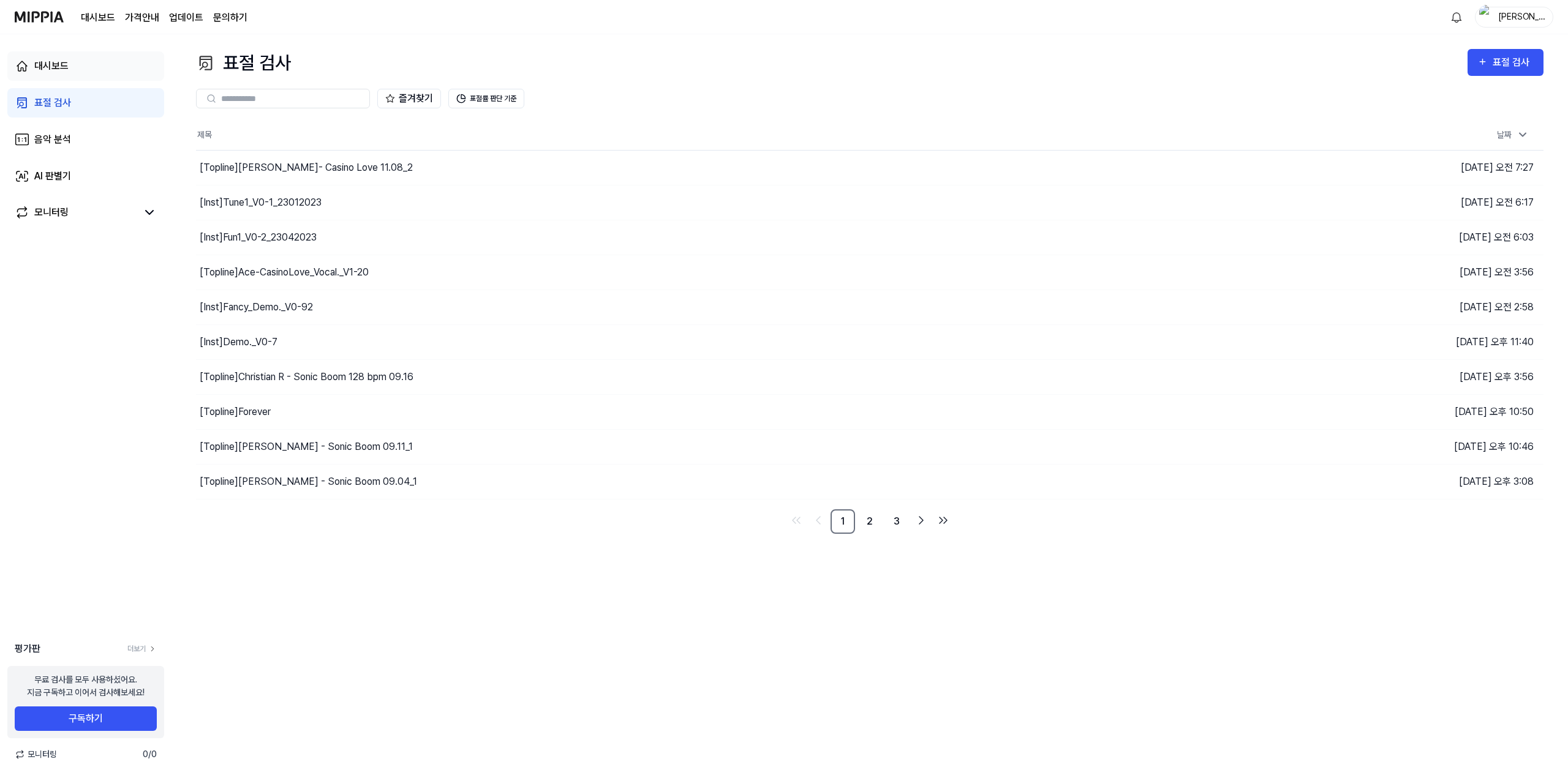
click at [66, 74] on link "대시보드" at bounding box center [86, 66] width 157 height 30
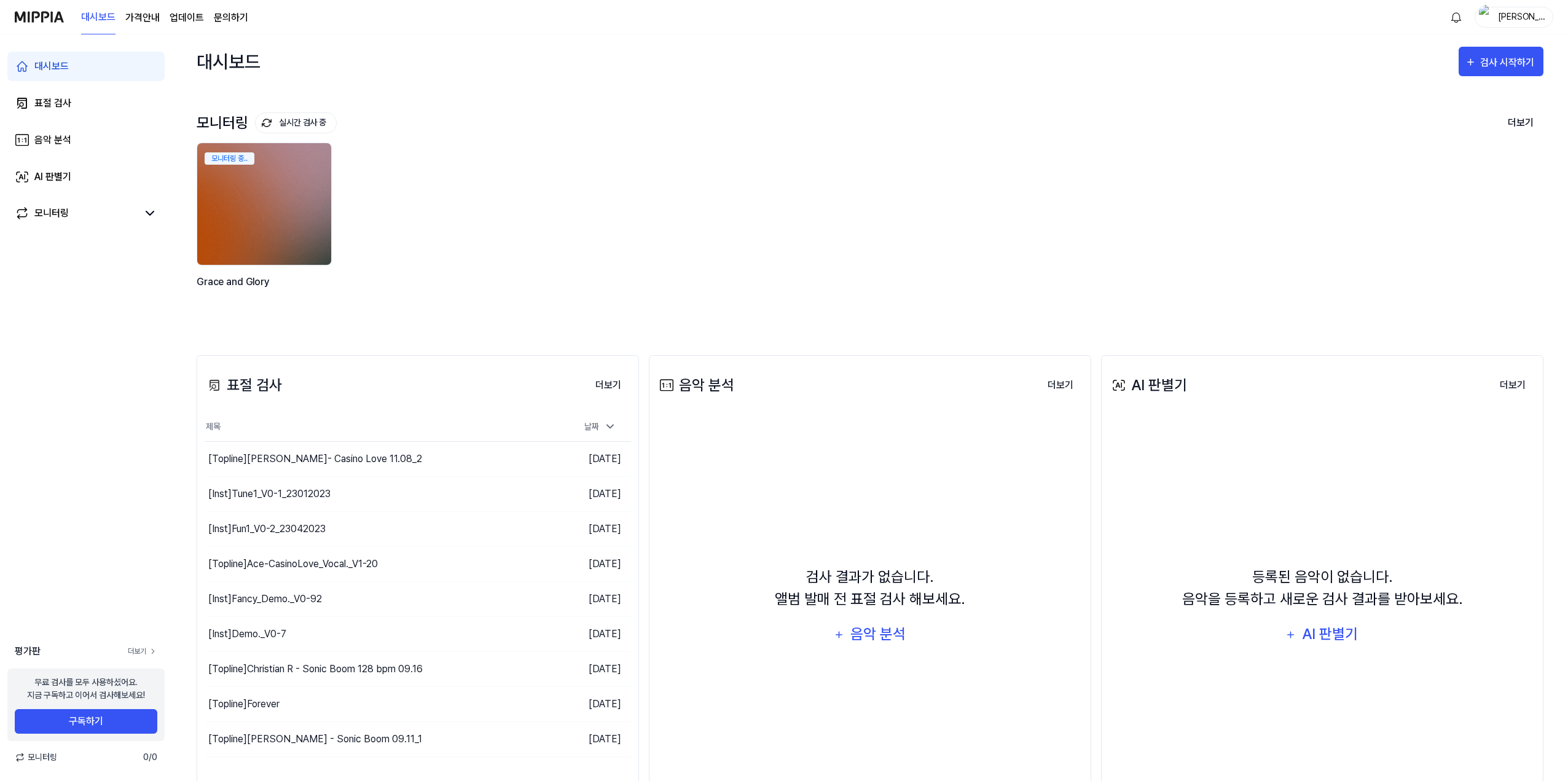
click at [142, 650] on link "더보기" at bounding box center [142, 652] width 30 height 11
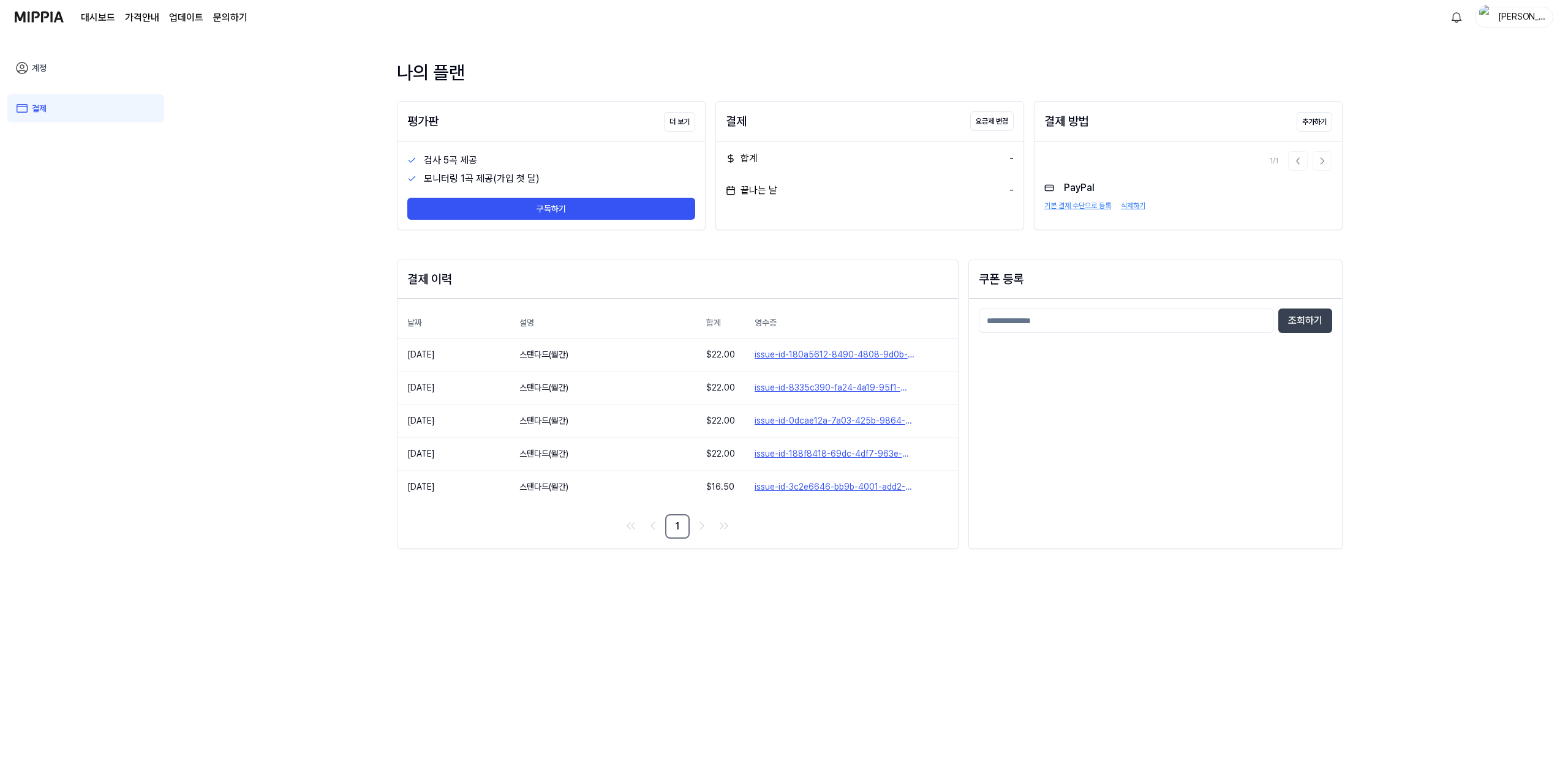
drag, startPoint x: 300, startPoint y: 156, endPoint x: 287, endPoint y: 151, distance: 13.9
click at [300, 156] on div "나의 플랜 평가판 더 보기 검사 5곡 제공 모니터링 1곡 제공(가입 첫 달) 구독하기 결제 요금제 변경 합계 - 끝나는 날 - 결제 방법 추가…" at bounding box center [870, 406] width 1396 height 744
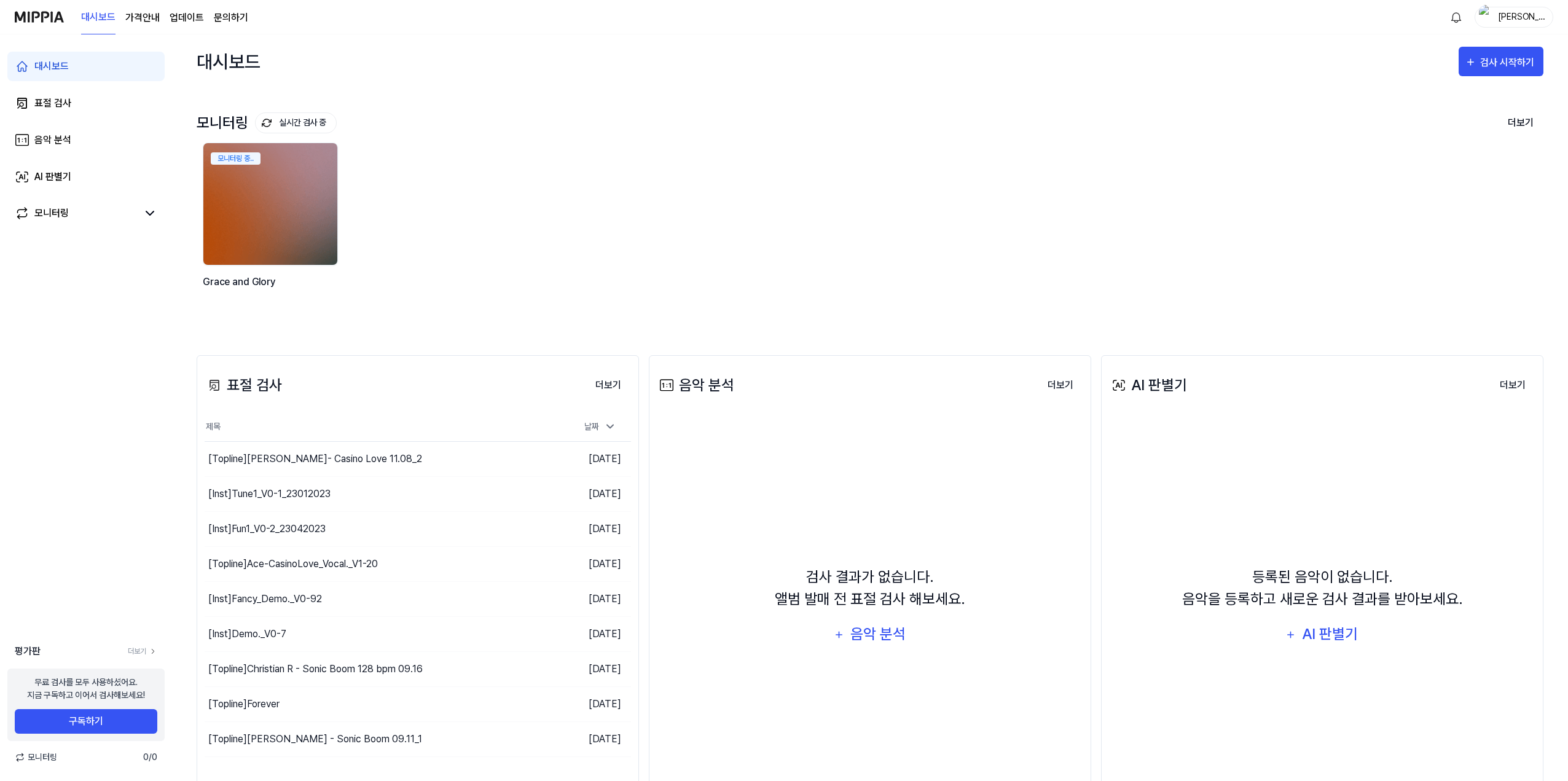
drag, startPoint x: 404, startPoint y: 188, endPoint x: 489, endPoint y: 199, distance: 85.7
click at [489, 199] on div "모니터링 중.. Grace and Glory" at bounding box center [866, 230] width 1347 height 176
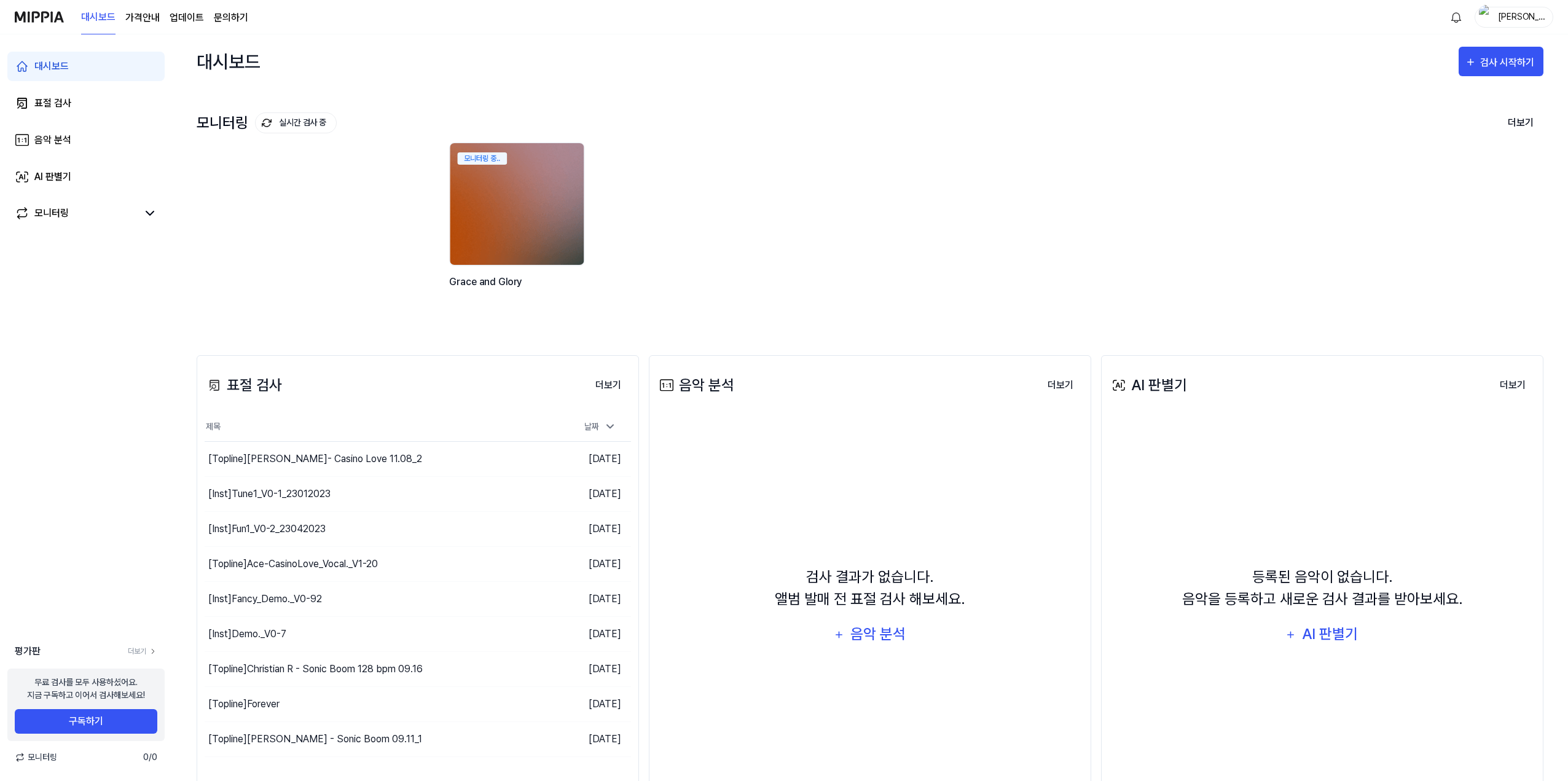
drag, startPoint x: 294, startPoint y: 209, endPoint x: 715, endPoint y: 224, distance: 421.3
click at [697, 224] on div "모니터링 중.. Grace and Glory" at bounding box center [1112, 230] width 1347 height 176
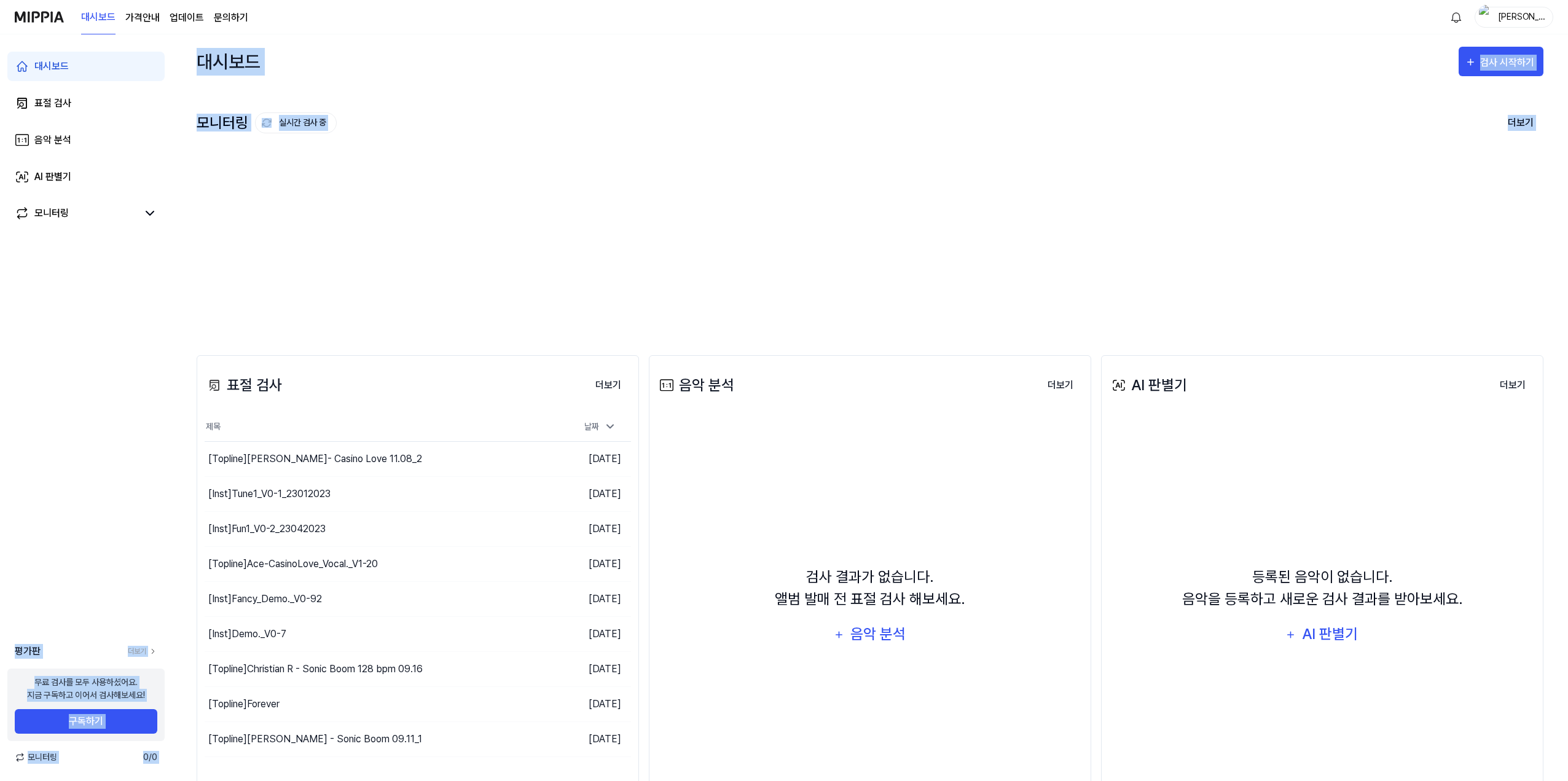
drag, startPoint x: 708, startPoint y: 218, endPoint x: 153, endPoint y: 195, distance: 555.5
click at [160, 197] on div "대시보드 표절 검사 음악 분석 AI 판별기 모니터링 평가판 더보기 무료 검사를 모두 사용하셨어요. 지금 구독하고 이어서 검사해보세요! 구독하기…" at bounding box center [784, 408] width 1568 height 746
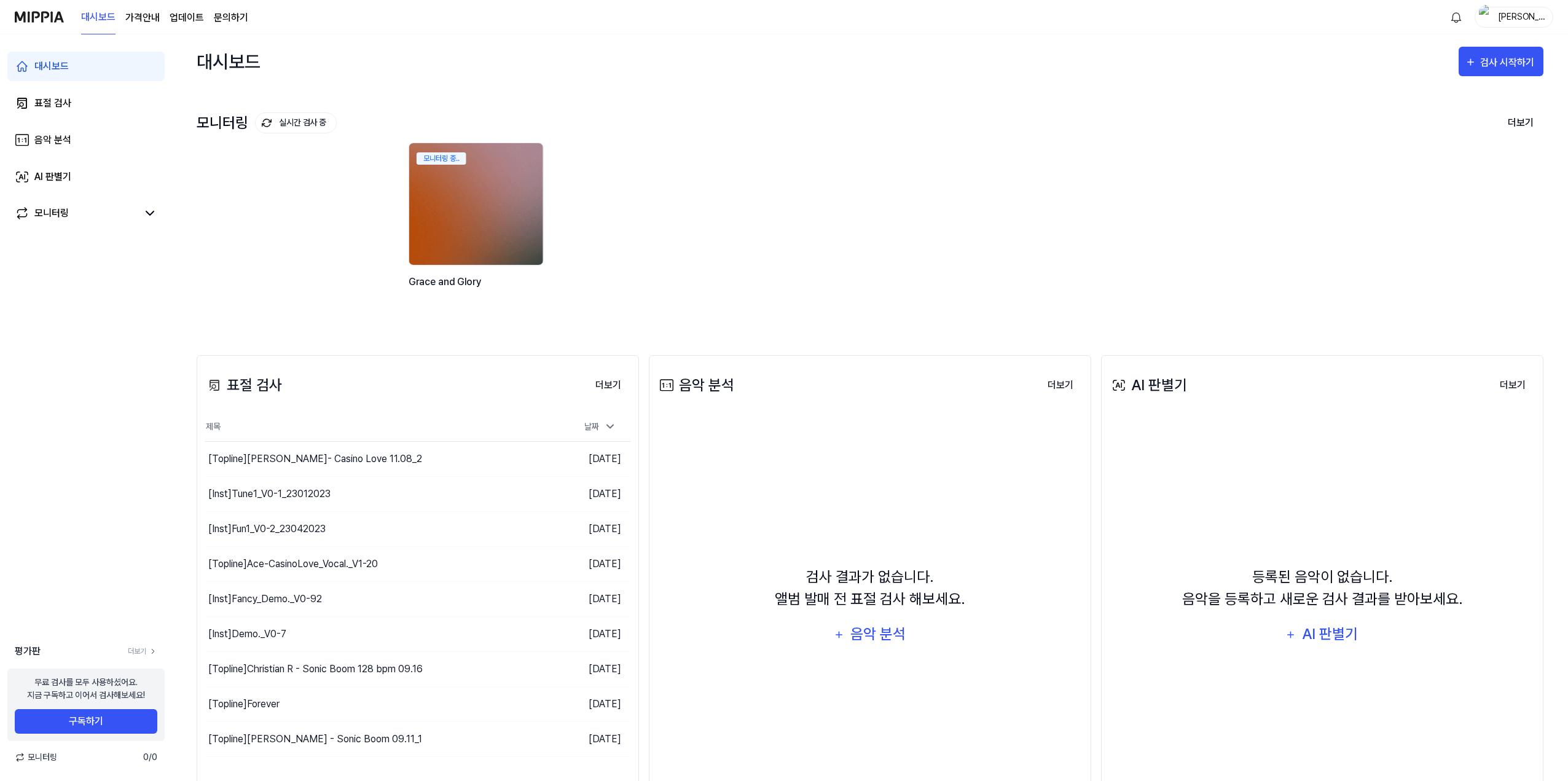
drag, startPoint x: 404, startPoint y: 214, endPoint x: 810, endPoint y: 228, distance: 406.2
click at [801, 237] on div "모니터링 중.. Grace and Glory" at bounding box center [1072, 230] width 1347 height 176
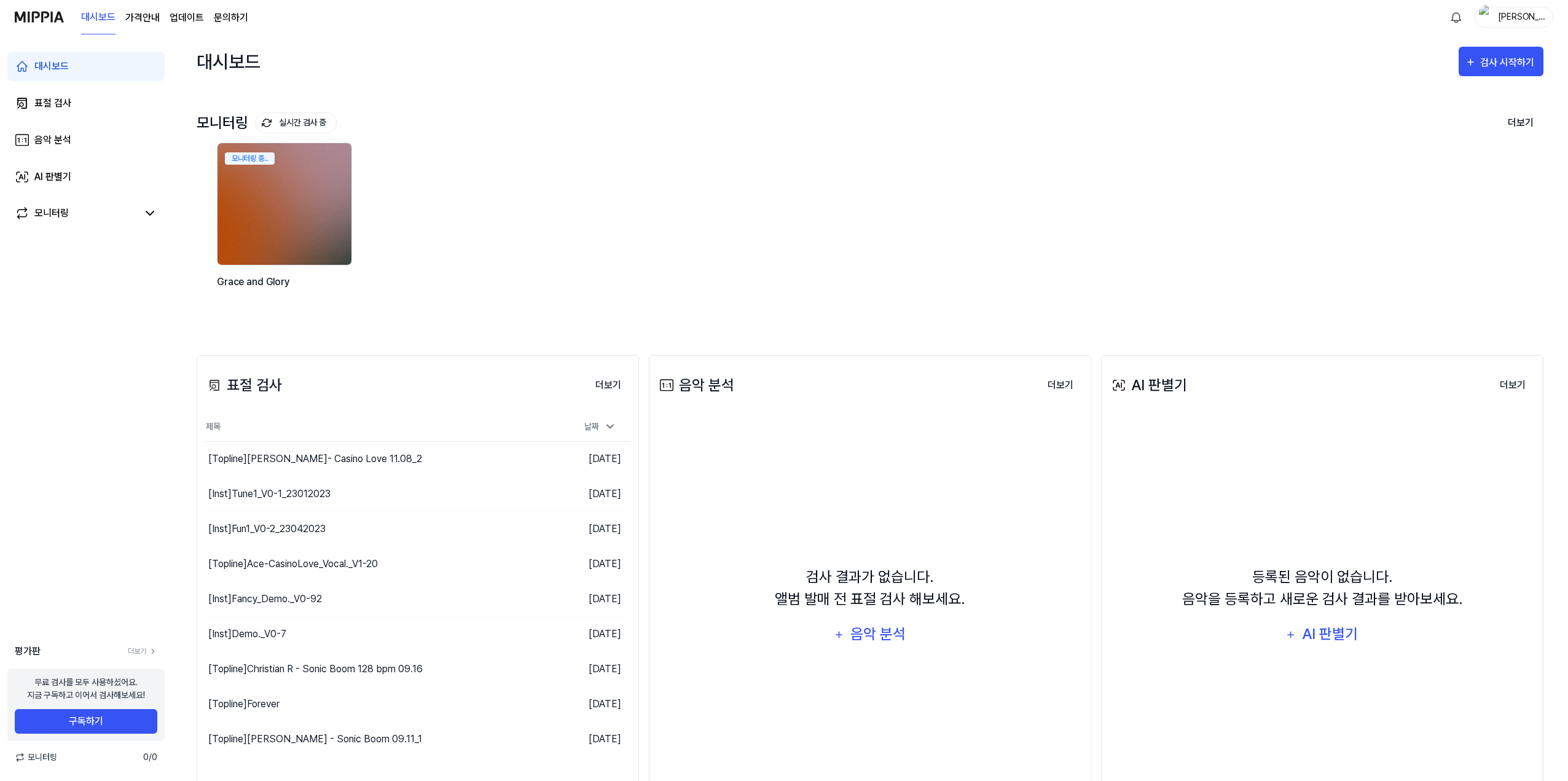
click at [786, 211] on div "모니터링 중.. Grace and Glory" at bounding box center [880, 230] width 1347 height 176
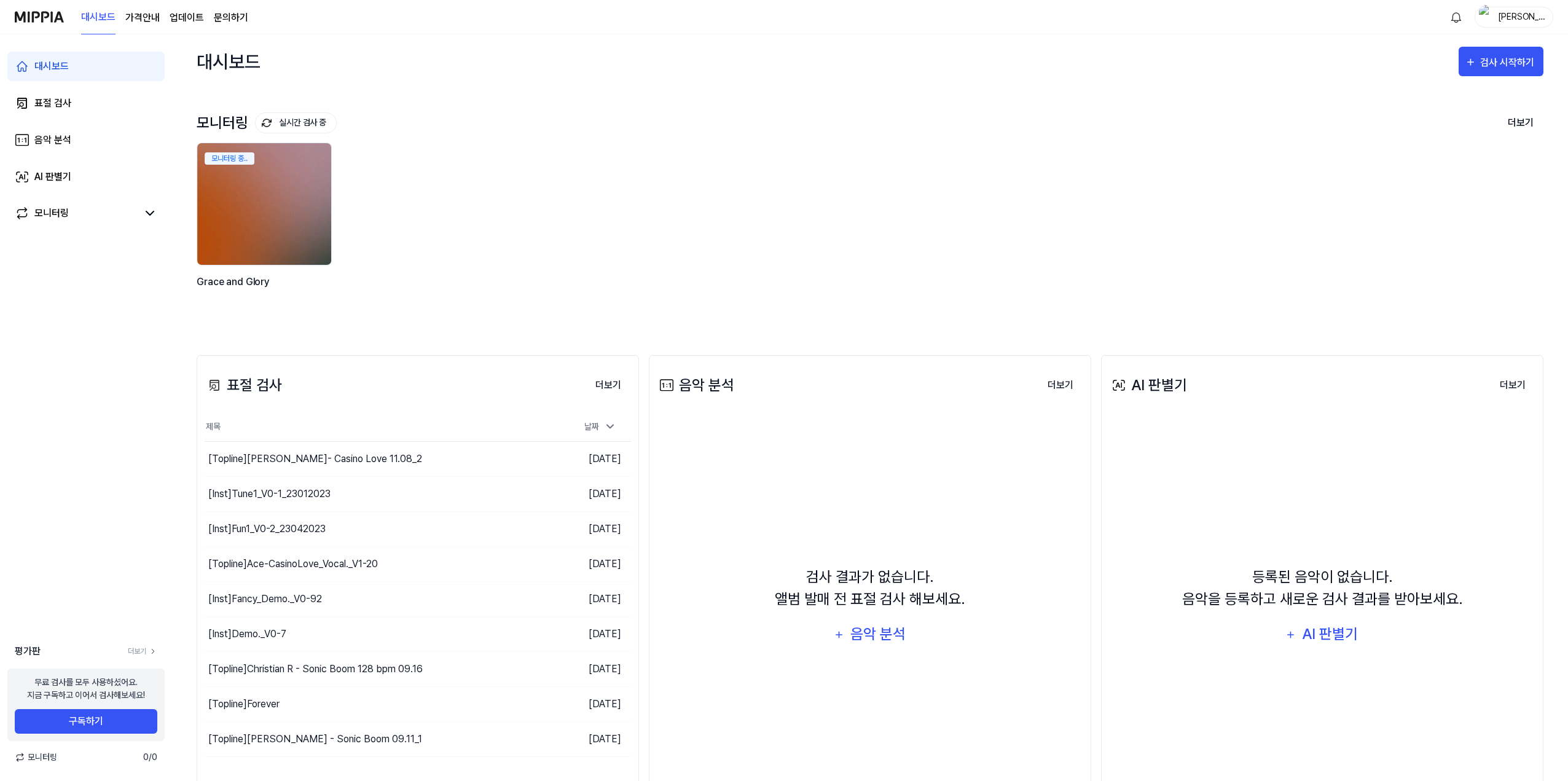
drag, startPoint x: 588, startPoint y: 82, endPoint x: 388, endPoint y: 72, distance: 200.2
click at [400, 72] on div "대시보드 검사 시작하기" at bounding box center [870, 61] width 1347 height 54
drag, startPoint x: 324, startPoint y: 62, endPoint x: 278, endPoint y: 40, distance: 51.0
click at [318, 61] on div "대시보드 검사 시작하기" at bounding box center [870, 61] width 1347 height 54
click at [246, 17] on link "문의하기" at bounding box center [231, 18] width 35 height 14
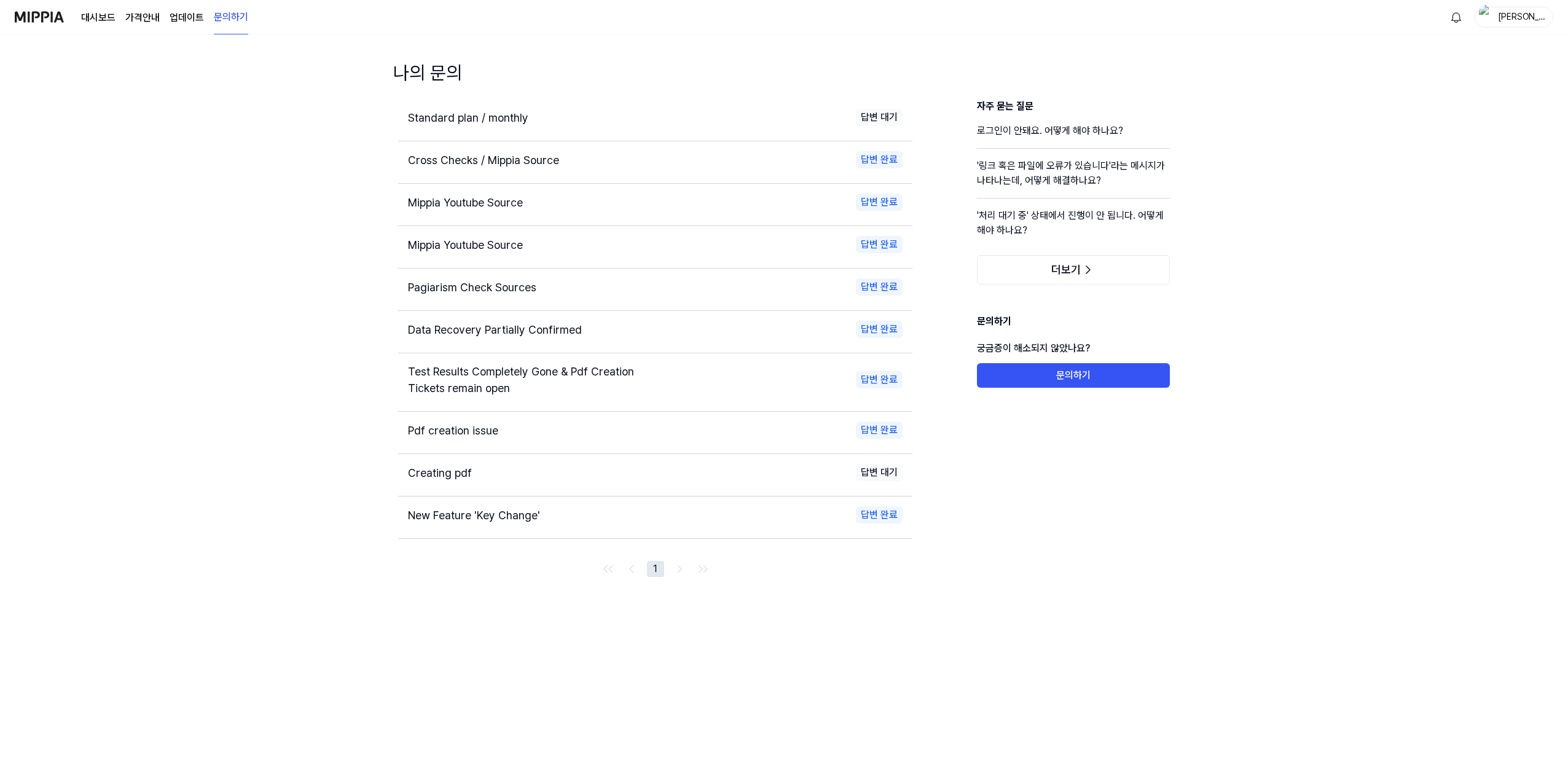
click at [113, 16] on link "대시보드" at bounding box center [98, 18] width 35 height 14
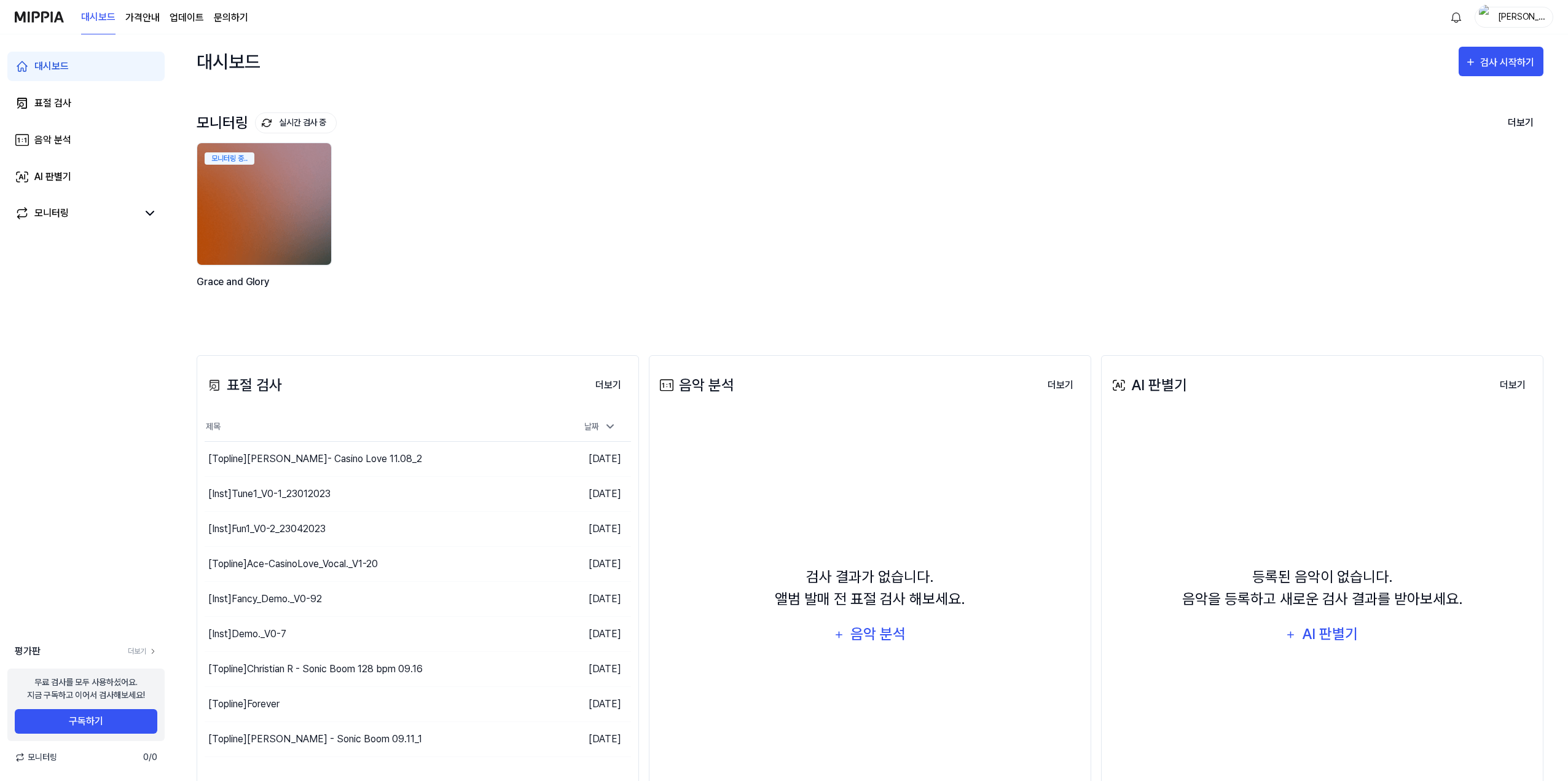
click at [223, 9] on div "대시보드 가격안내 업데이트 문의하기" at bounding box center [165, 17] width 167 height 34
click at [222, 14] on link "문의하기" at bounding box center [231, 18] width 35 height 14
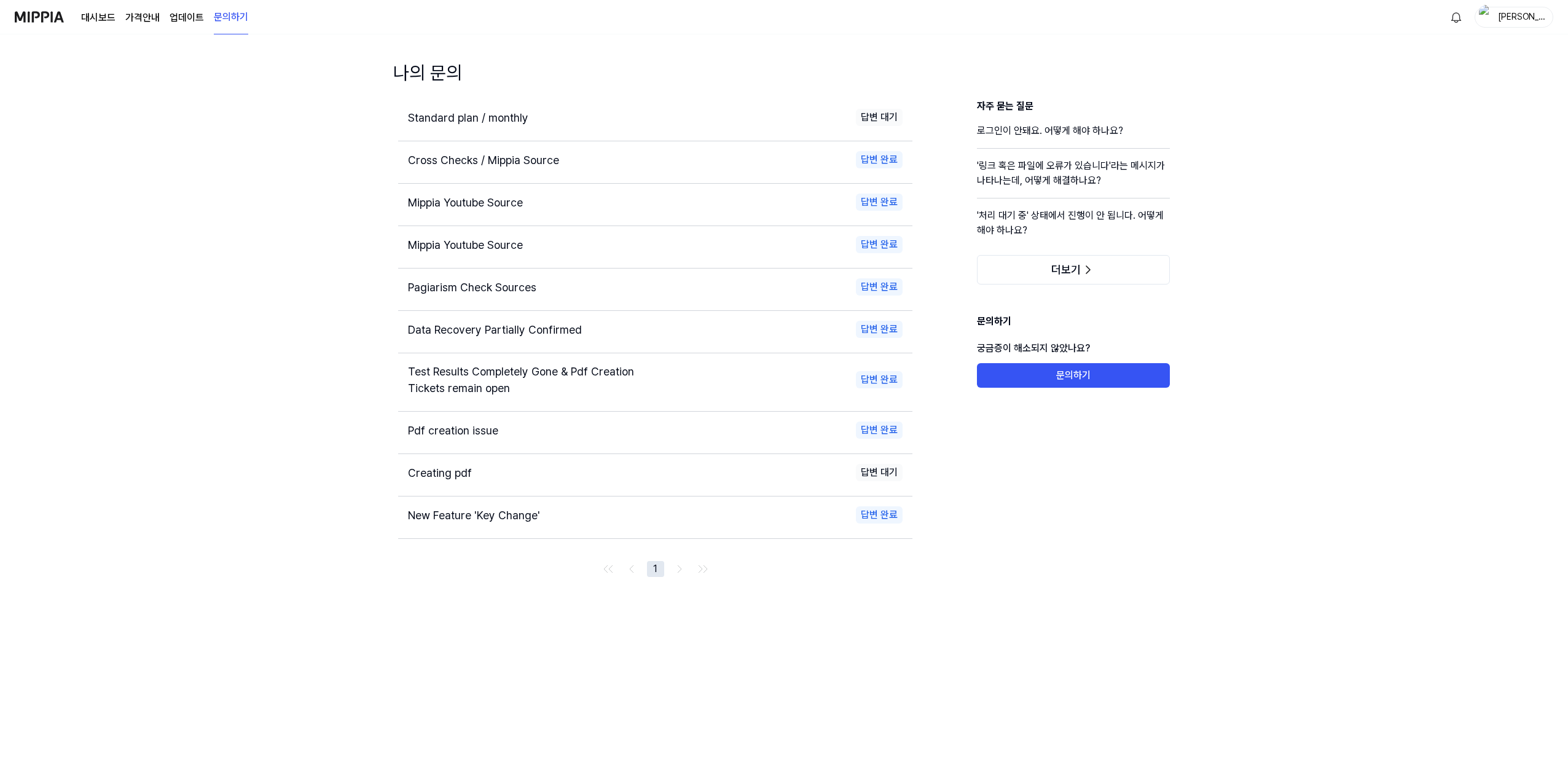
click at [503, 124] on div "Standard plan / monthly" at bounding box center [525, 117] width 236 height 17
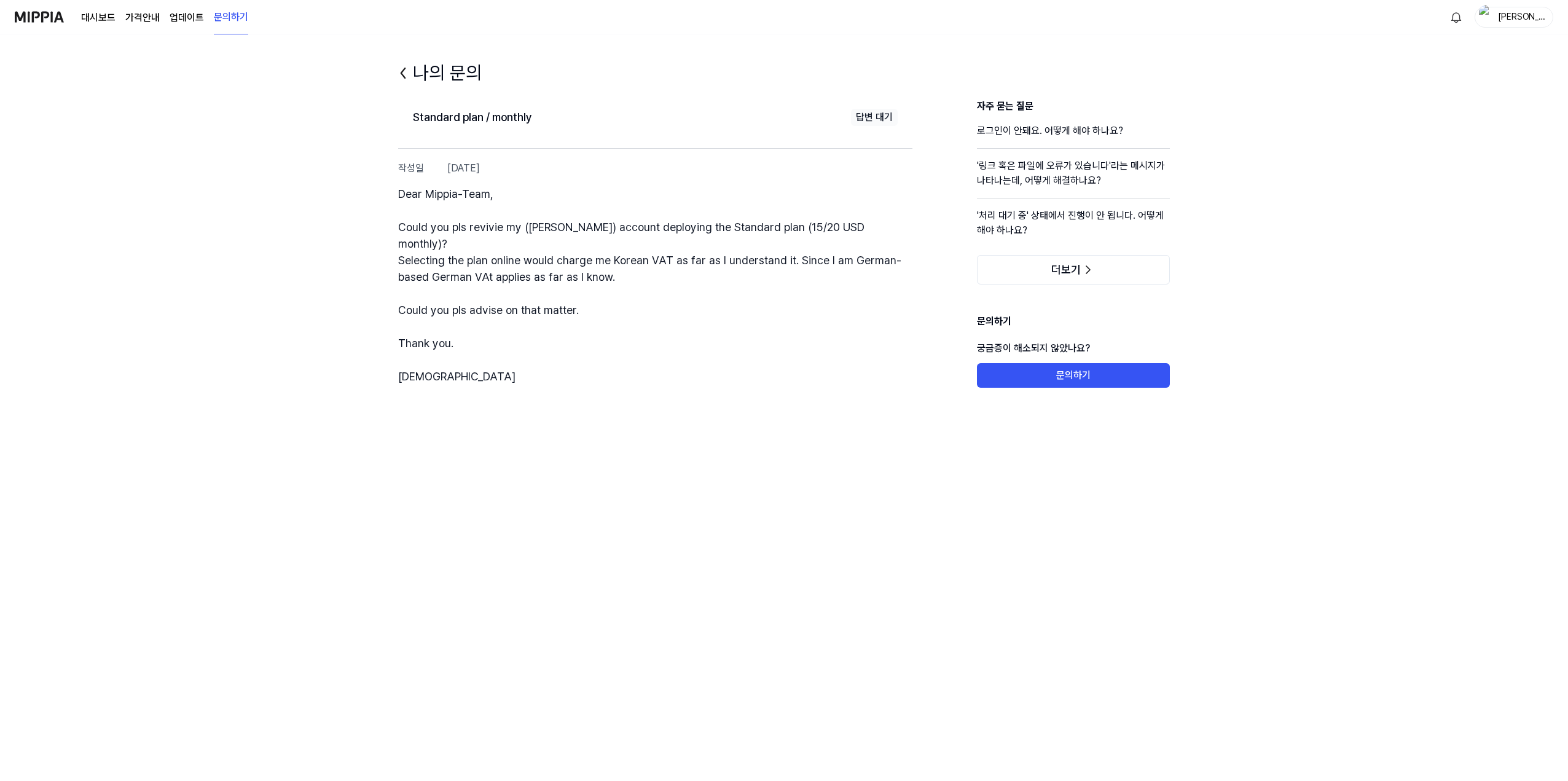
click at [408, 73] on icon at bounding box center [403, 73] width 19 height 19
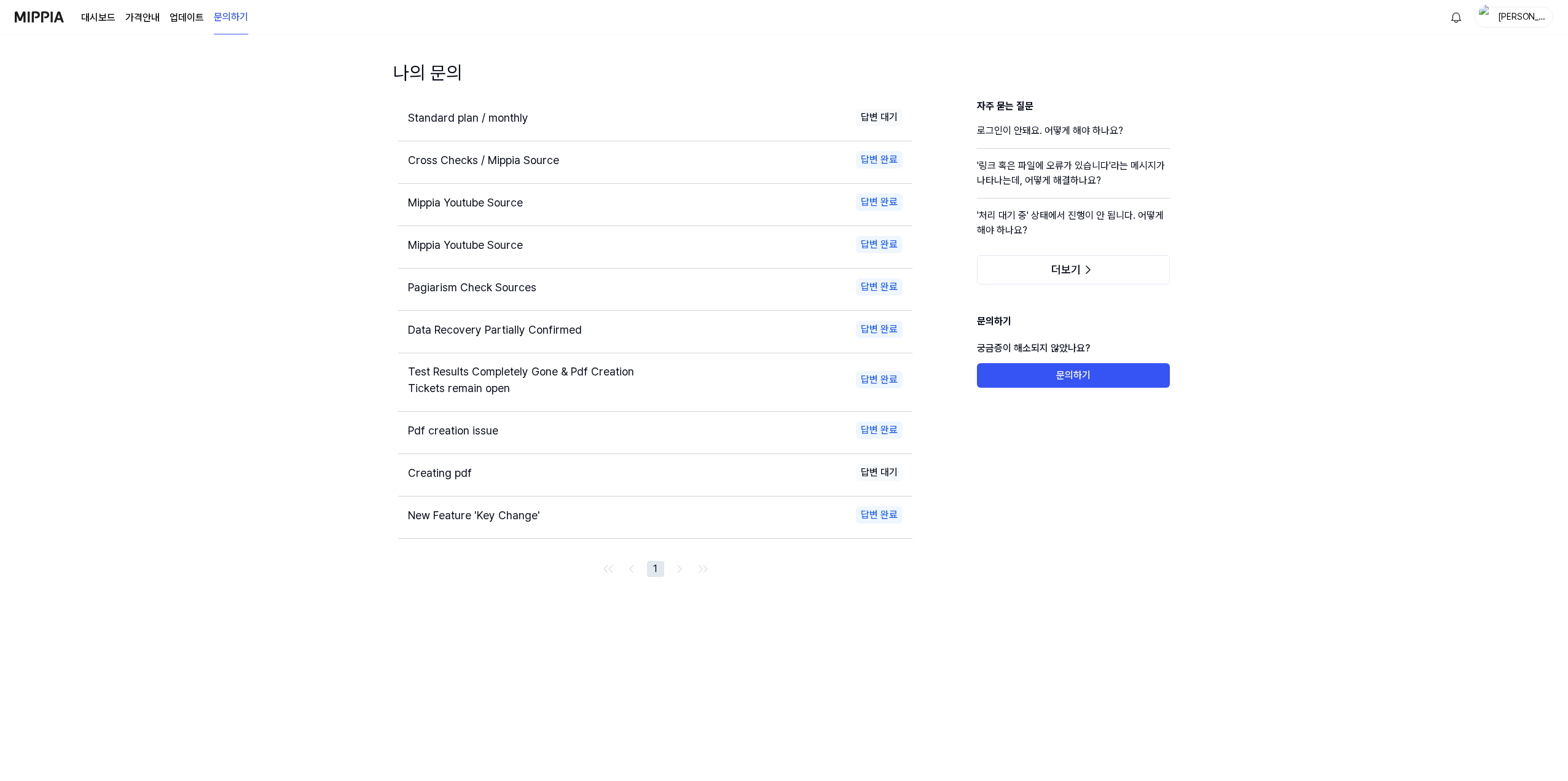
drag, startPoint x: 499, startPoint y: 153, endPoint x: 507, endPoint y: 155, distance: 8.2
click at [507, 155] on span "Cross Checks / Mippia Source" at bounding box center [483, 160] width 151 height 13
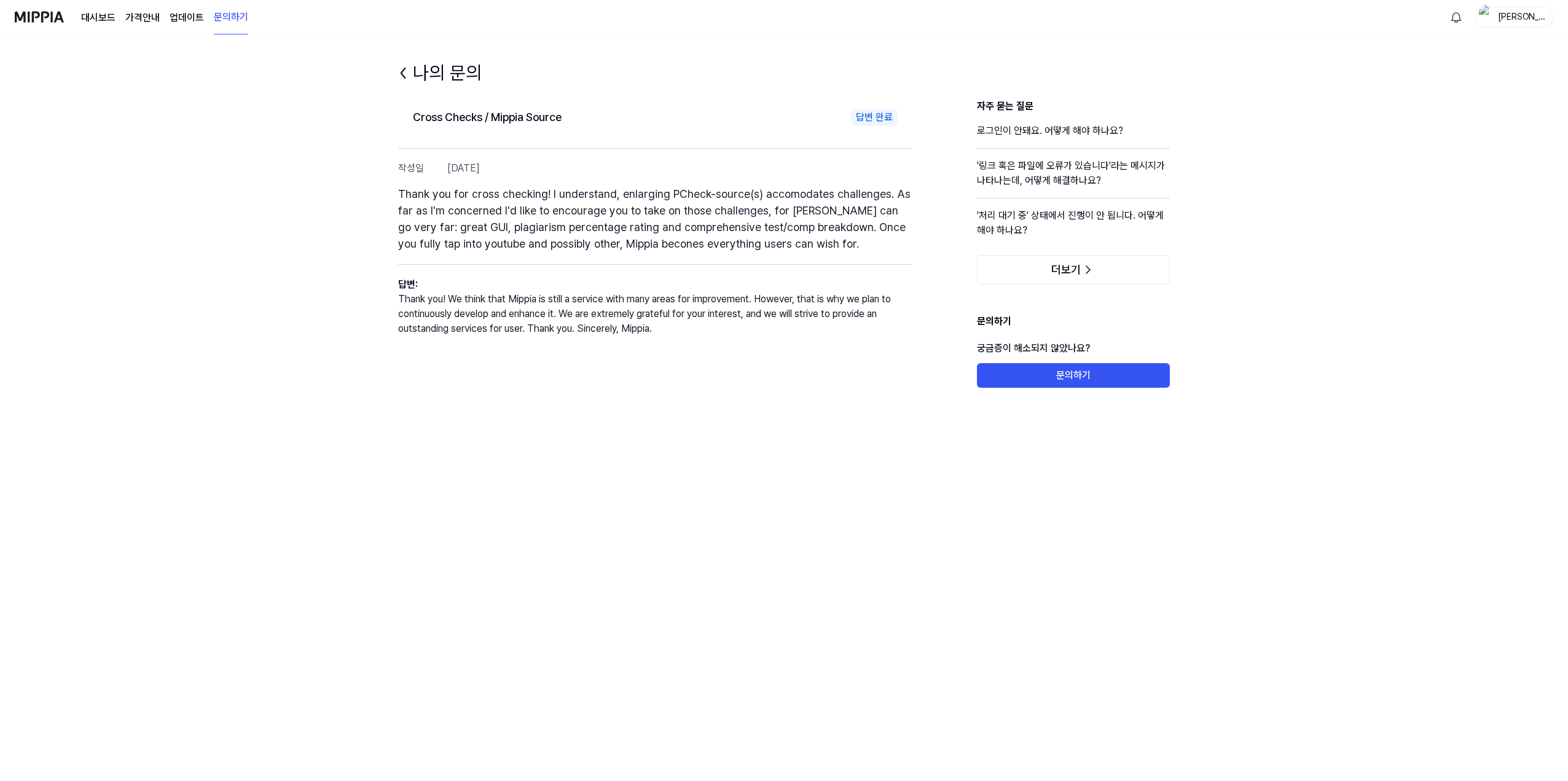
click at [519, 160] on div "Cross Checks / Mippia Source 답변 완료 작성일 2024.10.17. Thank you for cross checking…" at bounding box center [655, 243] width 515 height 289
click at [405, 71] on icon at bounding box center [403, 73] width 19 height 19
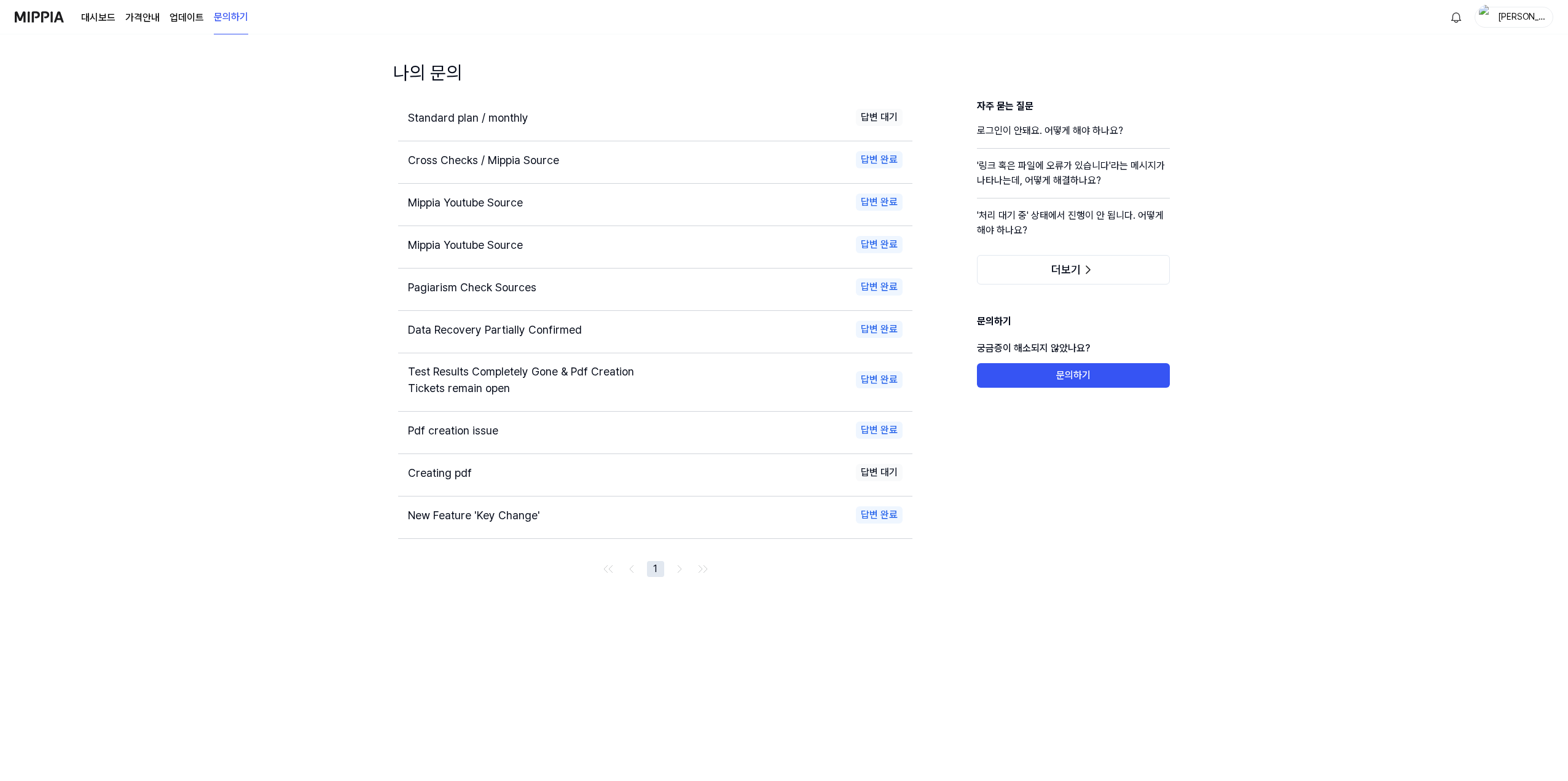
click at [495, 474] on div "Creating pdf" at bounding box center [525, 473] width 236 height 17
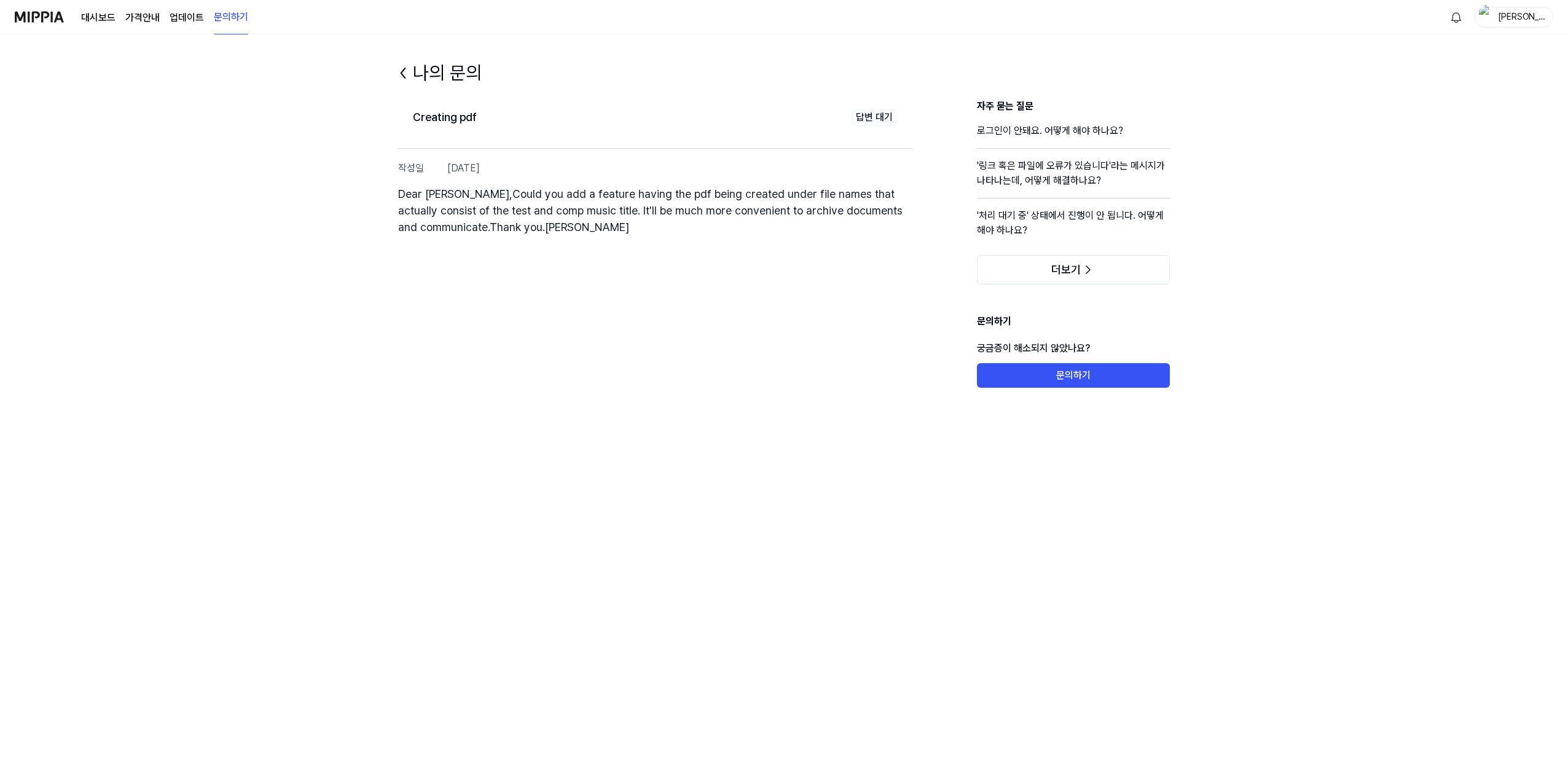
click at [405, 74] on icon at bounding box center [403, 73] width 19 height 19
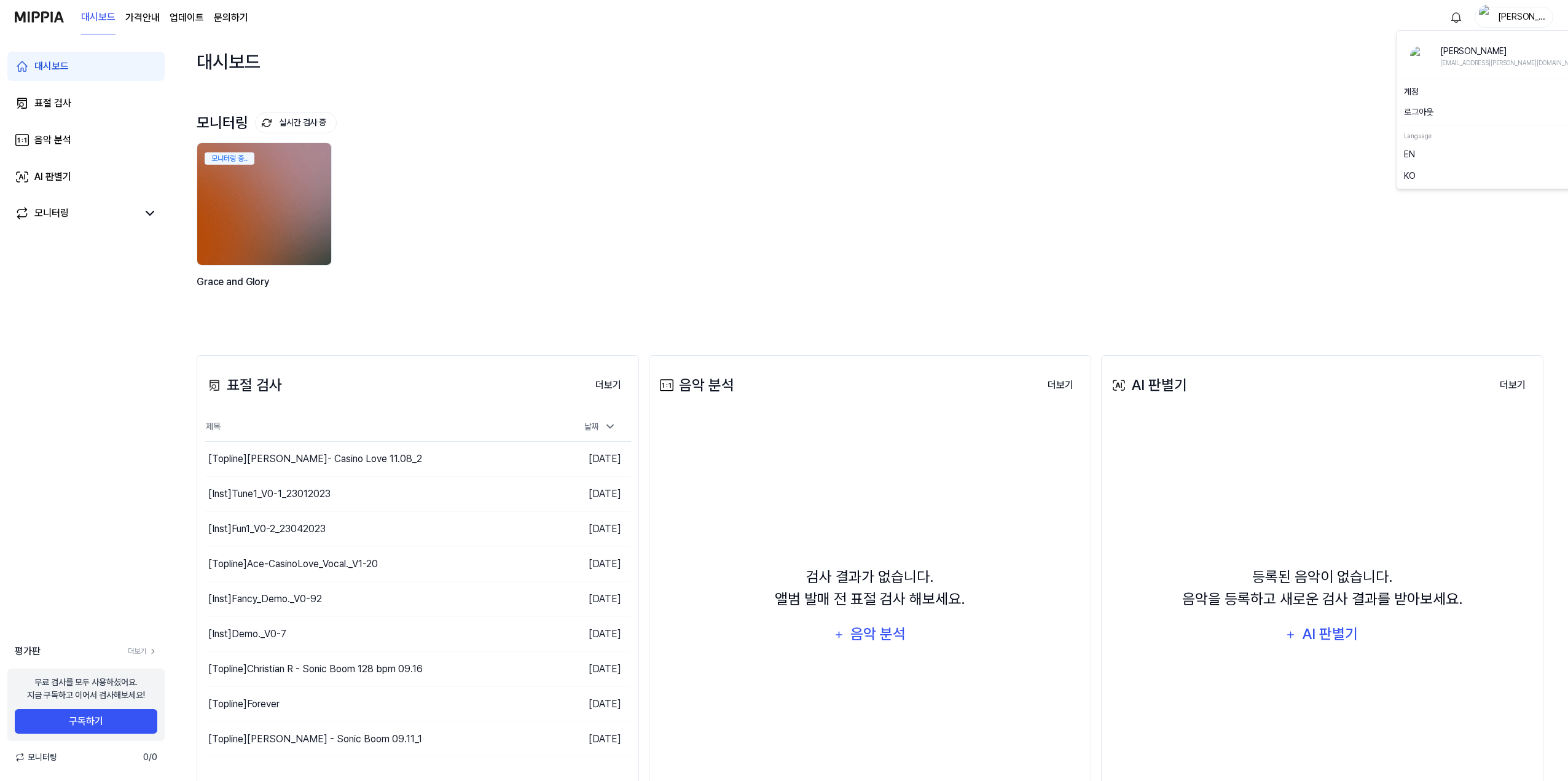
click at [1525, 18] on div "[PERSON_NAME]" at bounding box center [1521, 16] width 48 height 14
click at [1307, 92] on div "모니터링 실시간 검사 중 더보기 모니터링 모니터링 중.. Grace and Glory" at bounding box center [870, 209] width 1347 height 242
drag, startPoint x: 1555, startPoint y: 1, endPoint x: 1235, endPoint y: 82, distance: 330.1
click at [1244, 81] on div "대시보드 검사 시작하기" at bounding box center [870, 61] width 1347 height 54
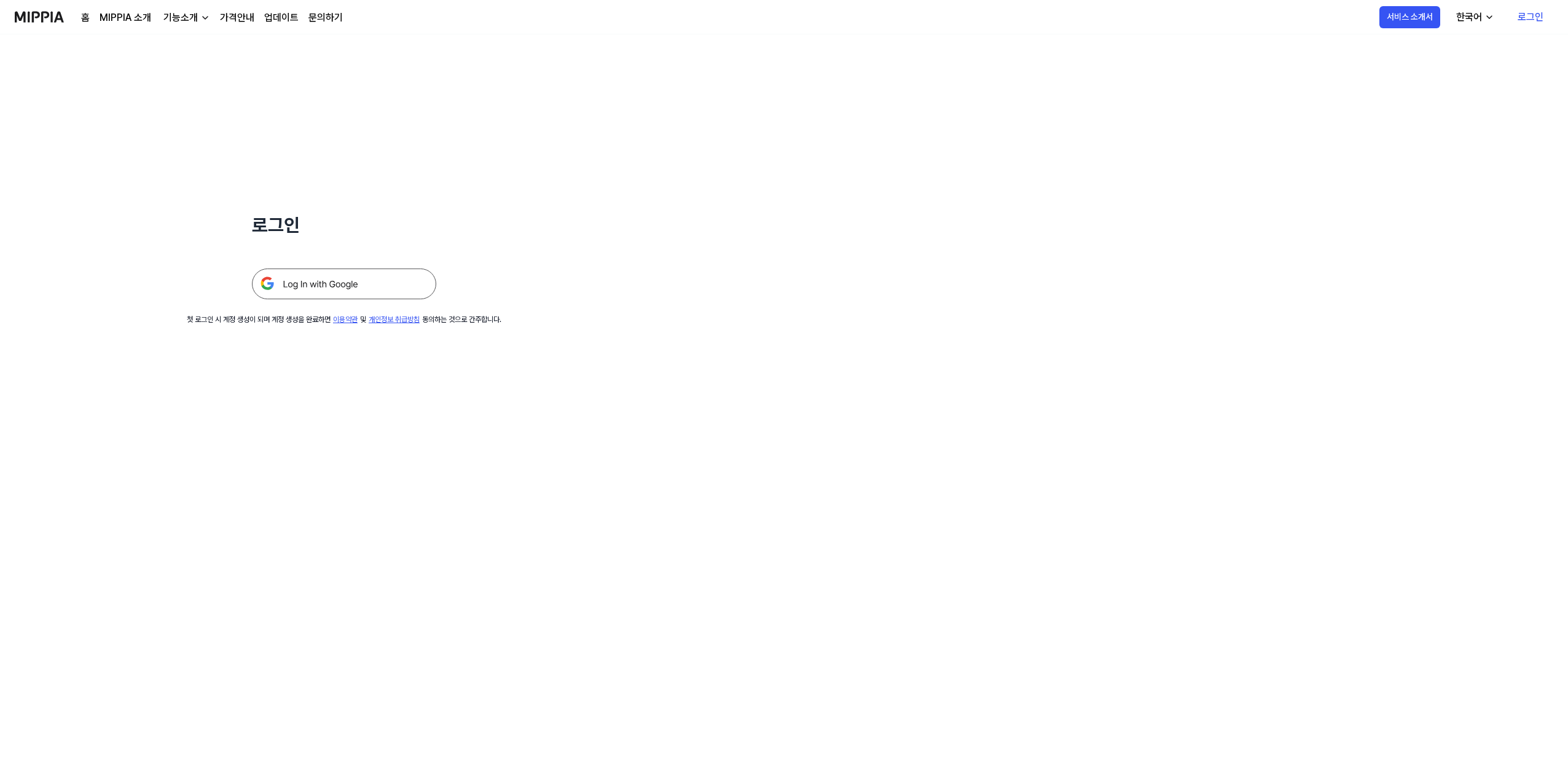
click at [1067, 21] on link "로그인" at bounding box center [1530, 17] width 46 height 35
click at [349, 280] on img at bounding box center [343, 284] width 184 height 31
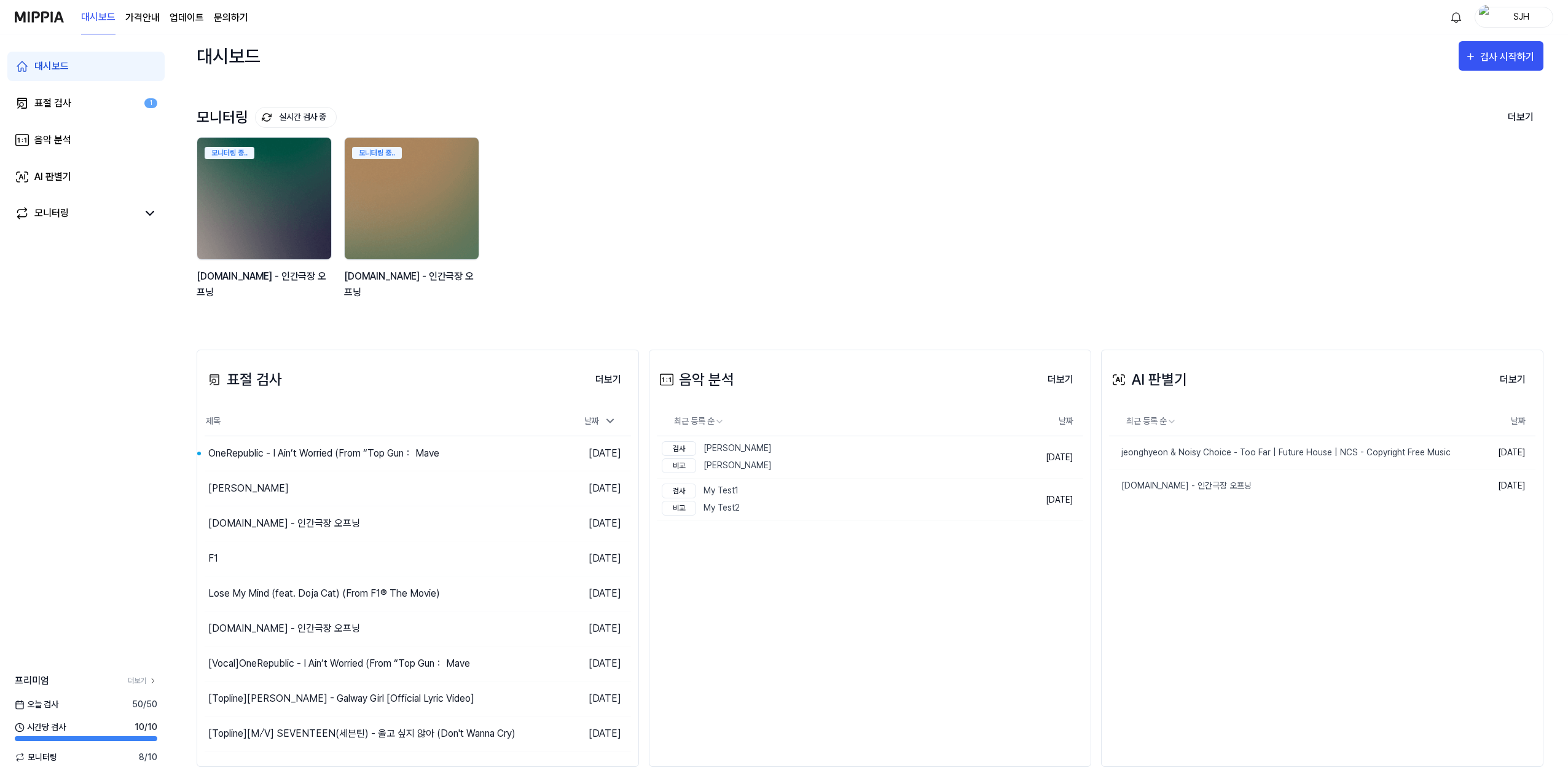
scroll to position [16, 0]
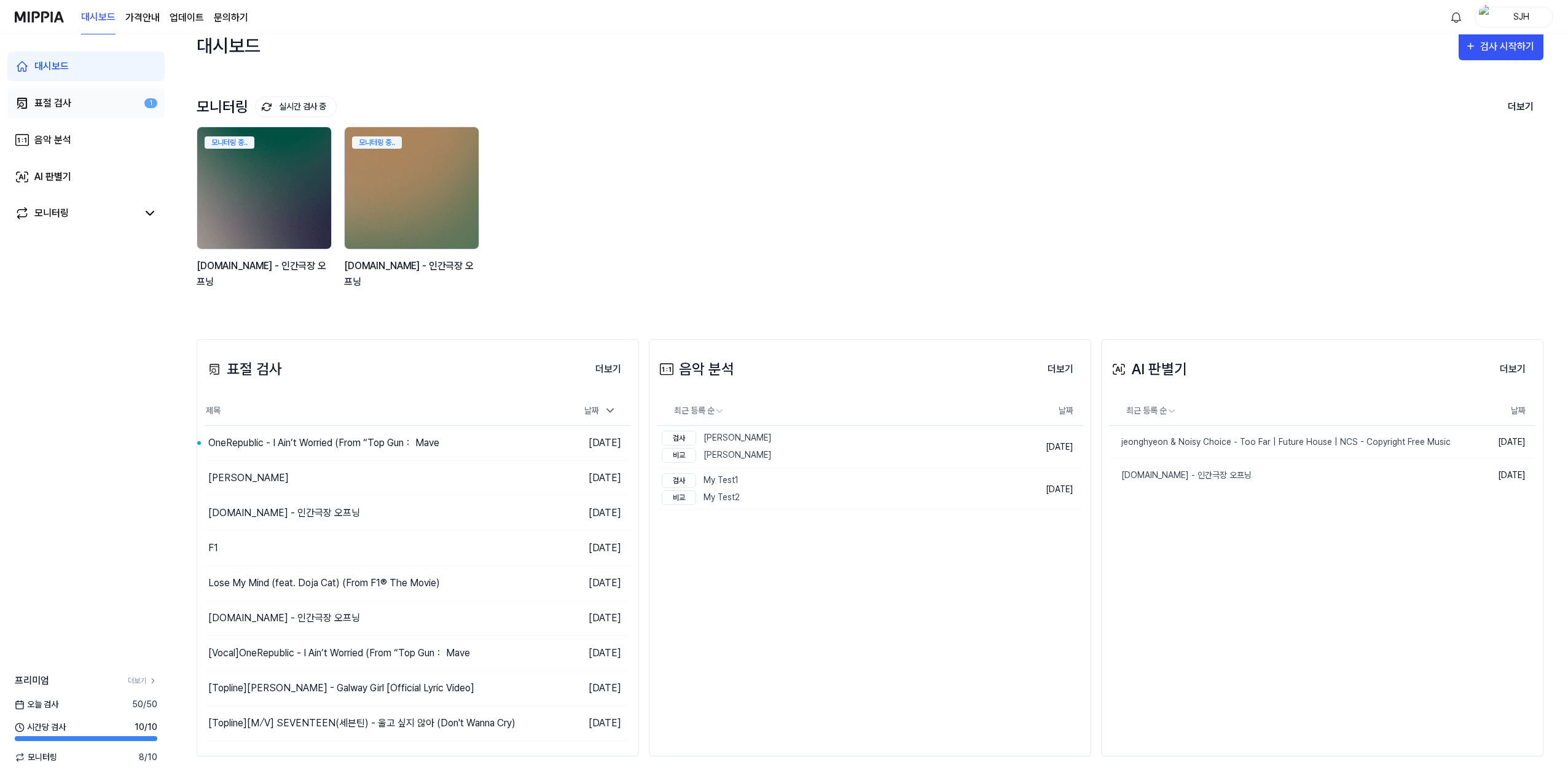
click at [118, 97] on link "표절 검사 1" at bounding box center [86, 103] width 158 height 30
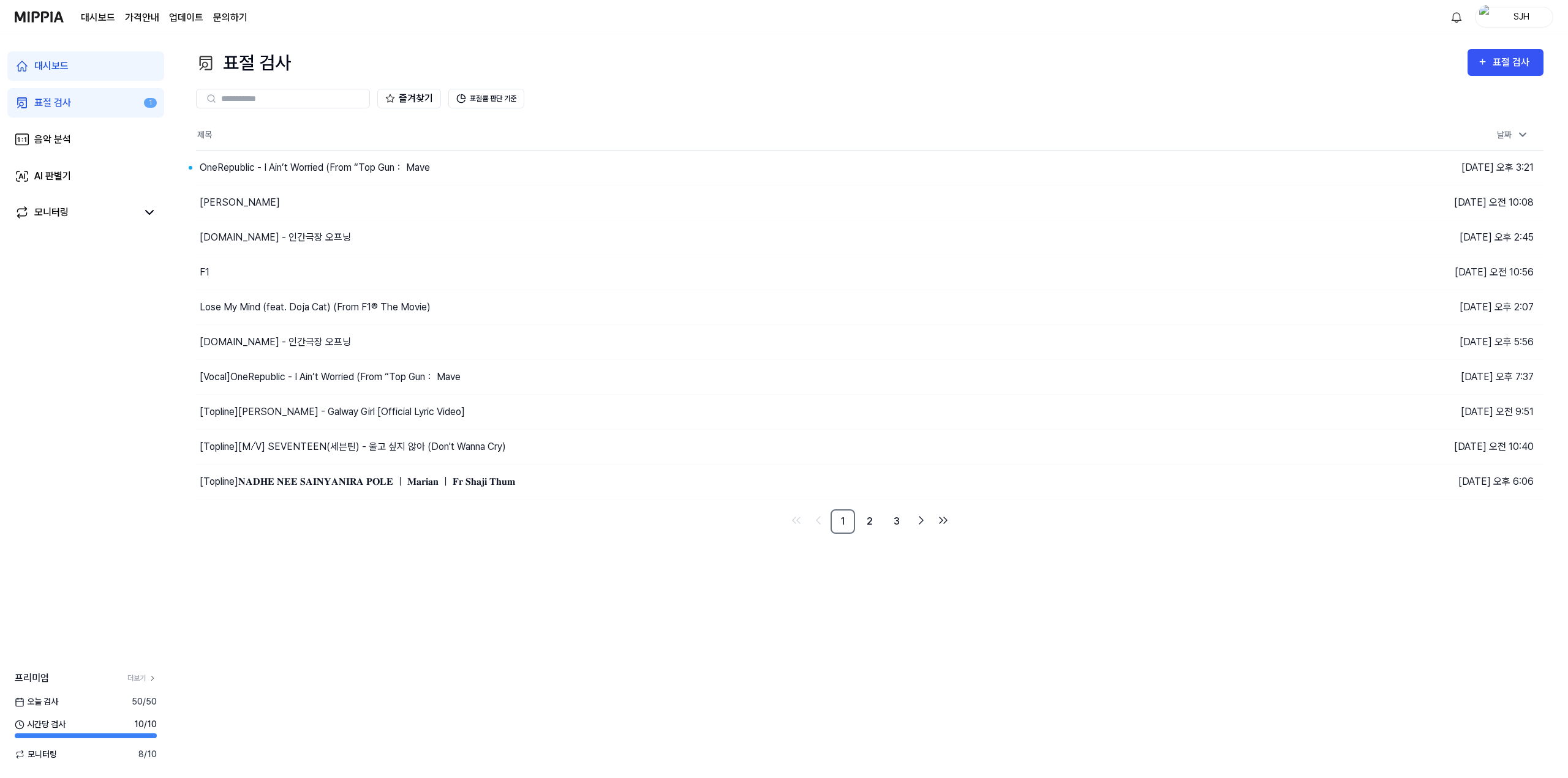
click at [109, 75] on link "대시보드" at bounding box center [86, 66] width 157 height 30
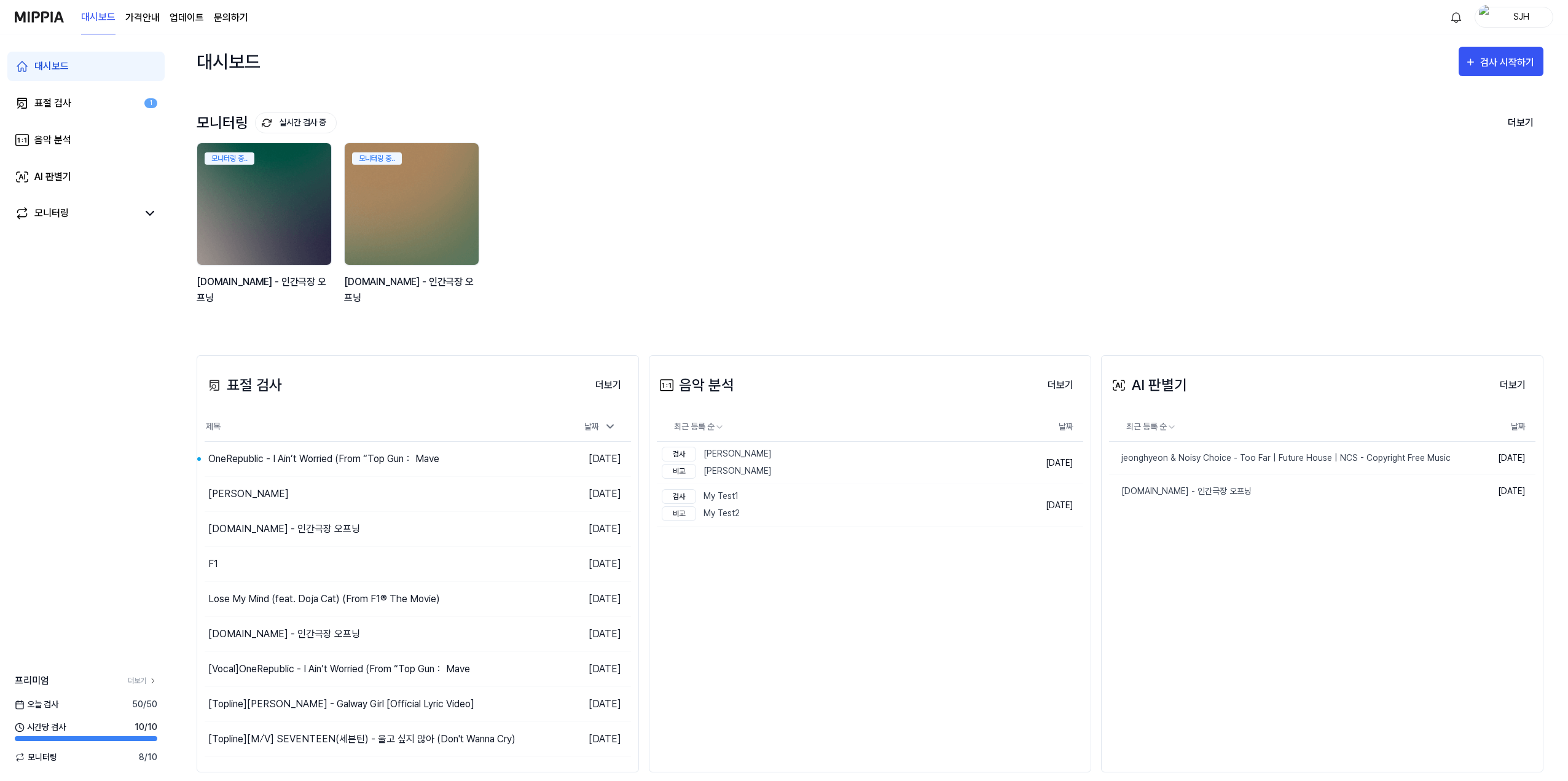
click at [820, 188] on div "모니터링 중.. y2mate.com - 인간극장 오프닝 모니터링 중.. y2mate.com - 인간극장 오프닝" at bounding box center [860, 230] width 1347 height 176
click at [35, 108] on div "표절 검사" at bounding box center [53, 103] width 37 height 14
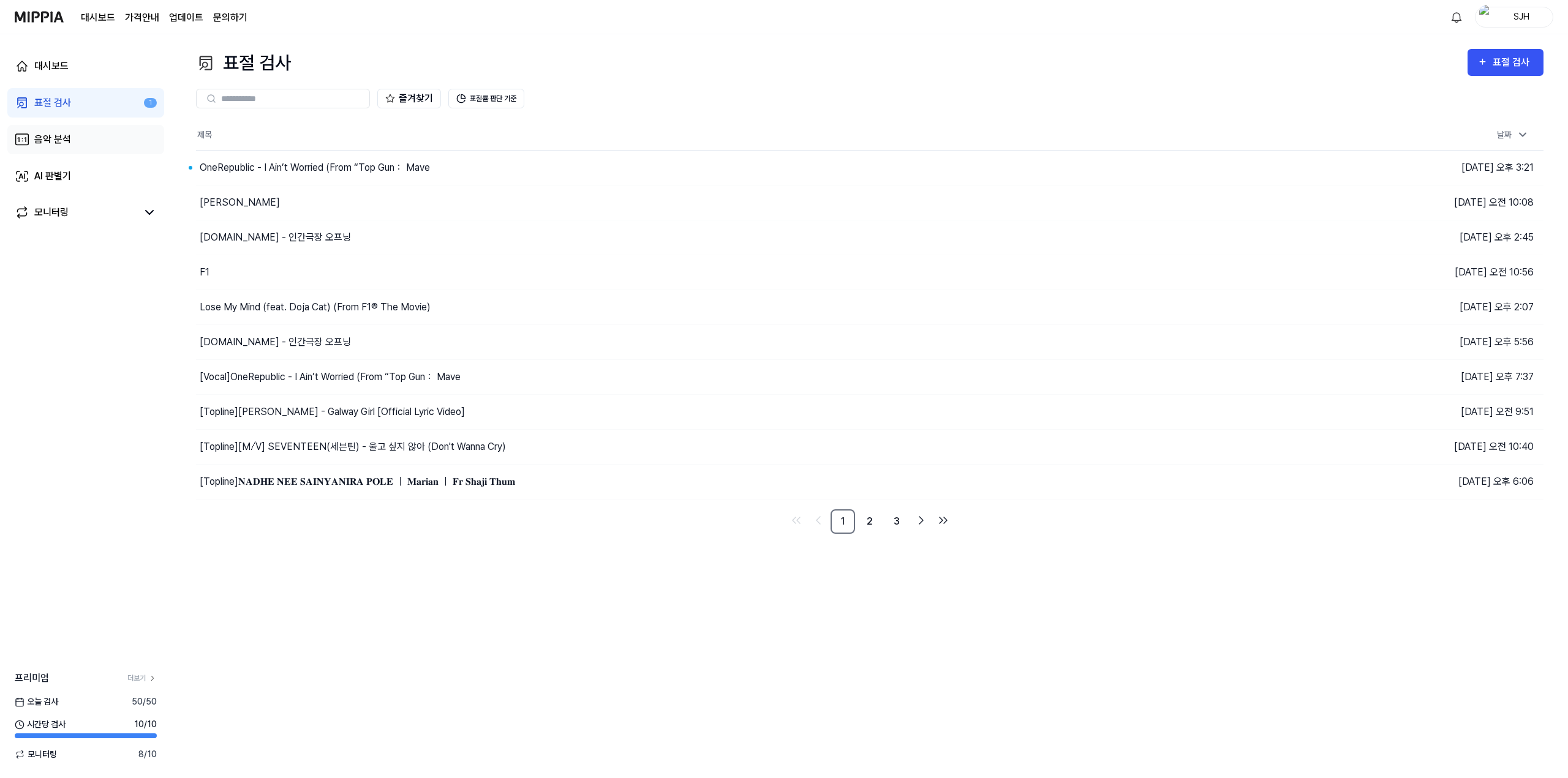
click at [49, 134] on div "음악 분석" at bounding box center [53, 139] width 37 height 14
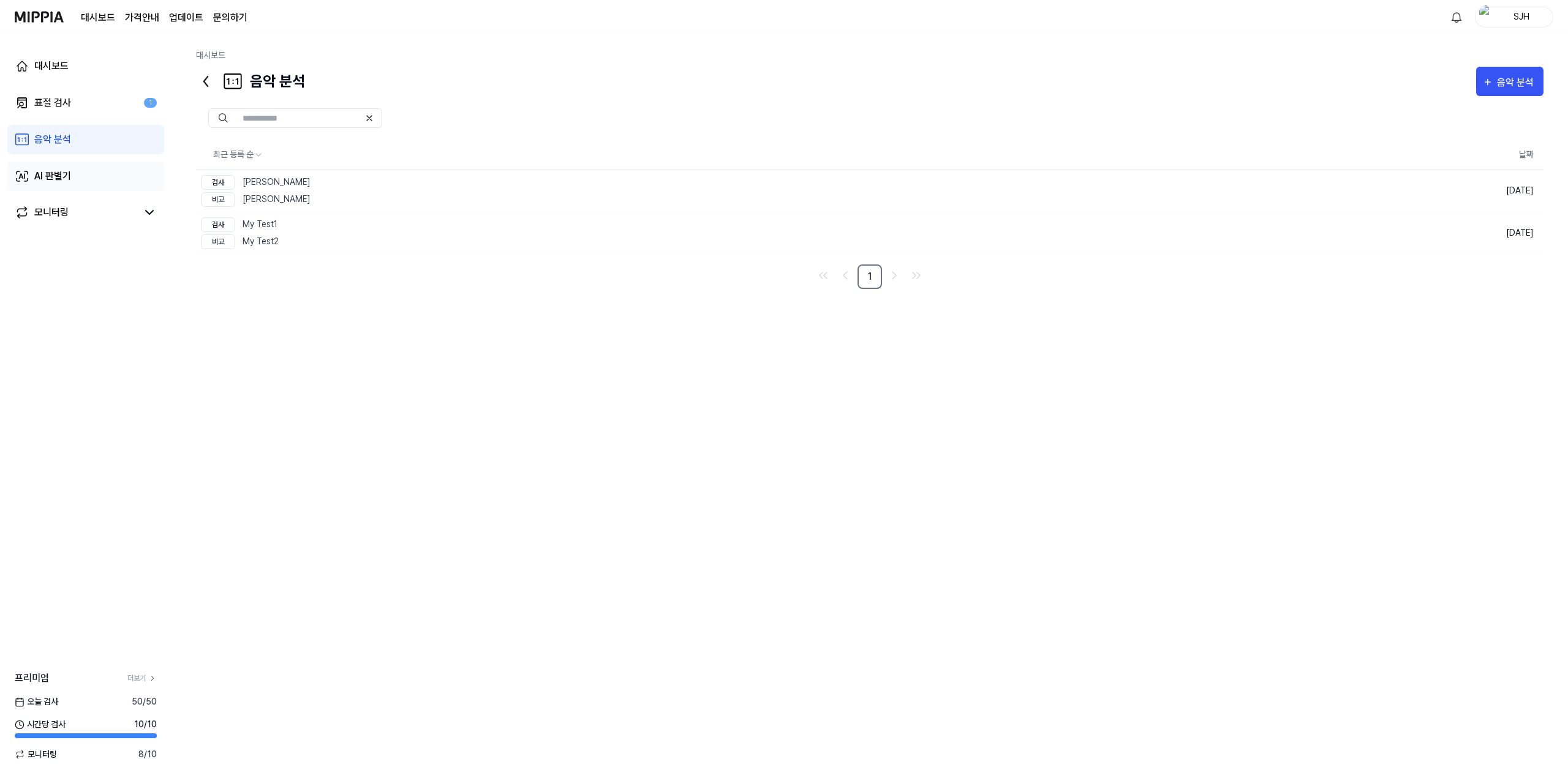
click at [48, 170] on div "AI 판별기" at bounding box center [53, 176] width 37 height 14
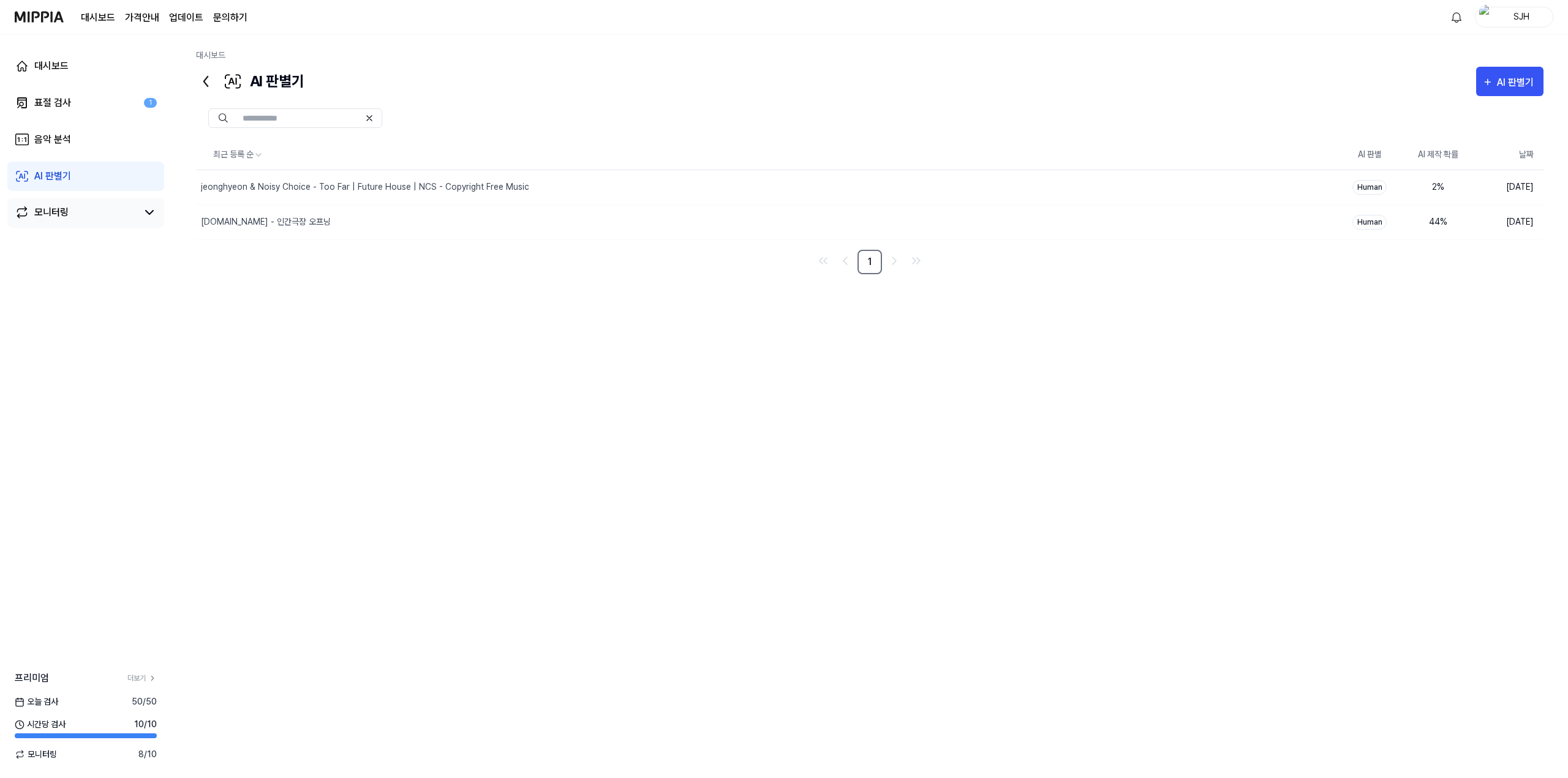
click at [74, 208] on link "모니터링" at bounding box center [75, 212] width 123 height 14
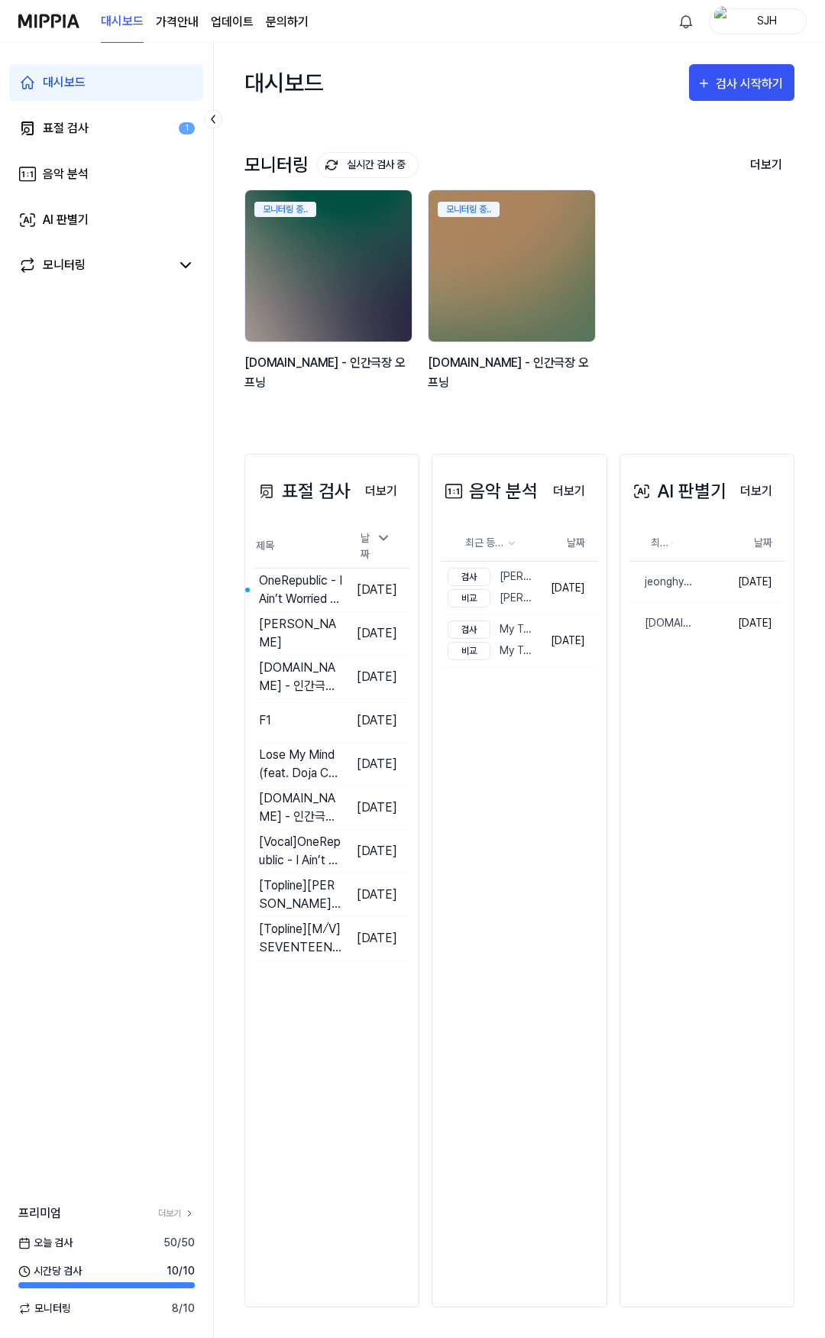
click at [79, 108] on div "대시보드 표절 검사 1 음악 분석 AI 판별기 모니터링" at bounding box center [106, 174] width 213 height 263
click at [79, 114] on link "표절 검사 1" at bounding box center [106, 128] width 195 height 37
